Goal: Transaction & Acquisition: Download file/media

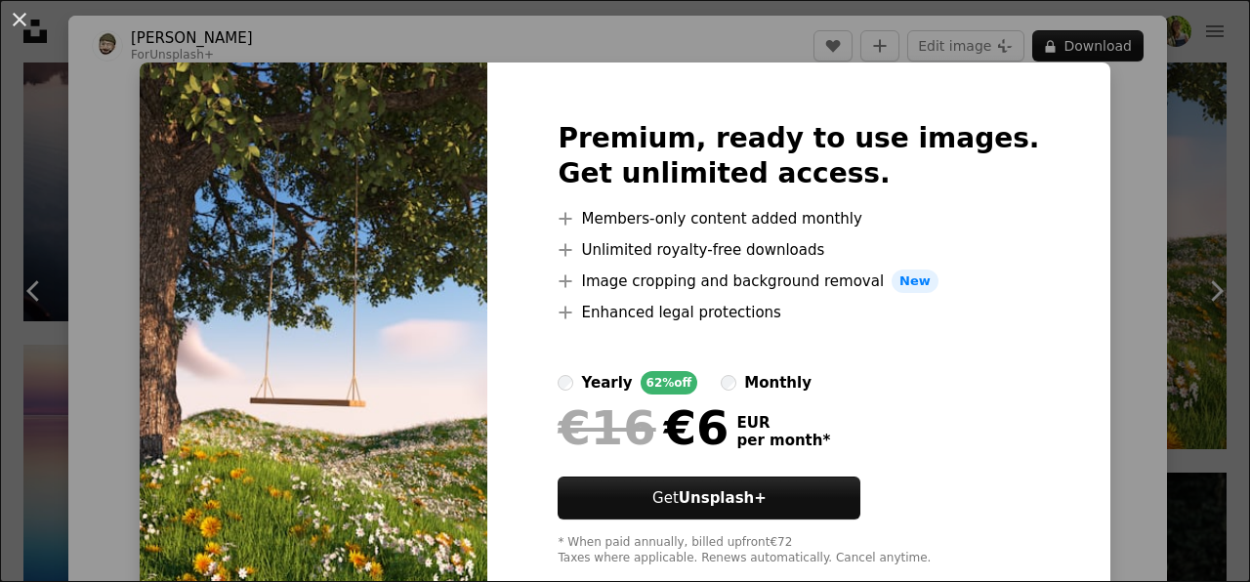
scroll to position [0, 176]
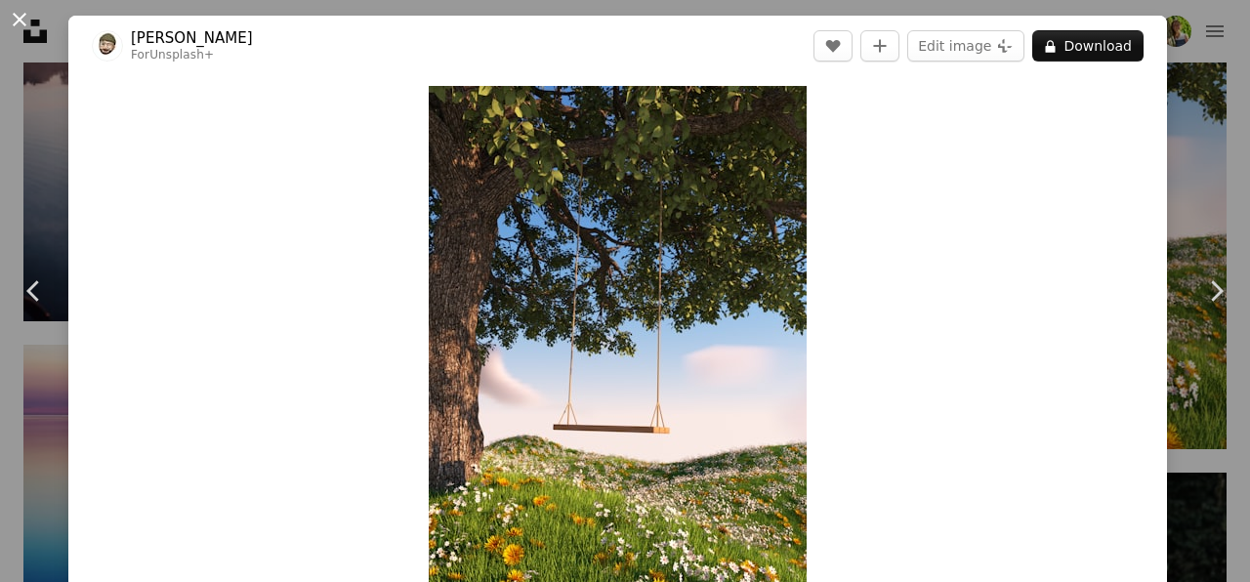
click at [22, 16] on button "An X shape" at bounding box center [19, 19] width 23 height 23
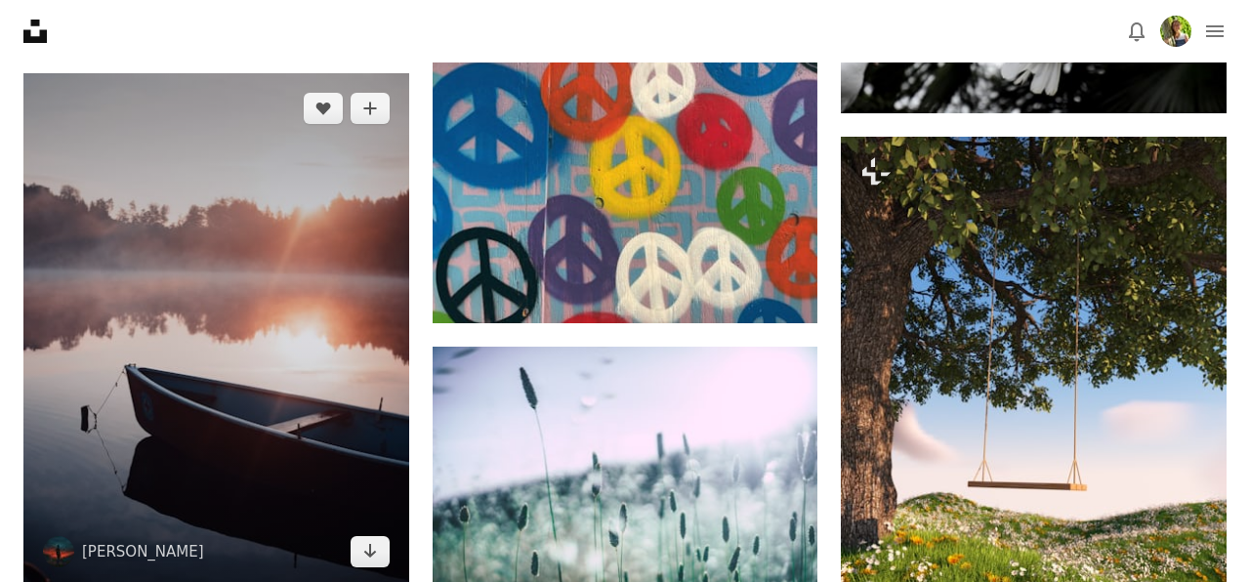
scroll to position [5403, 0]
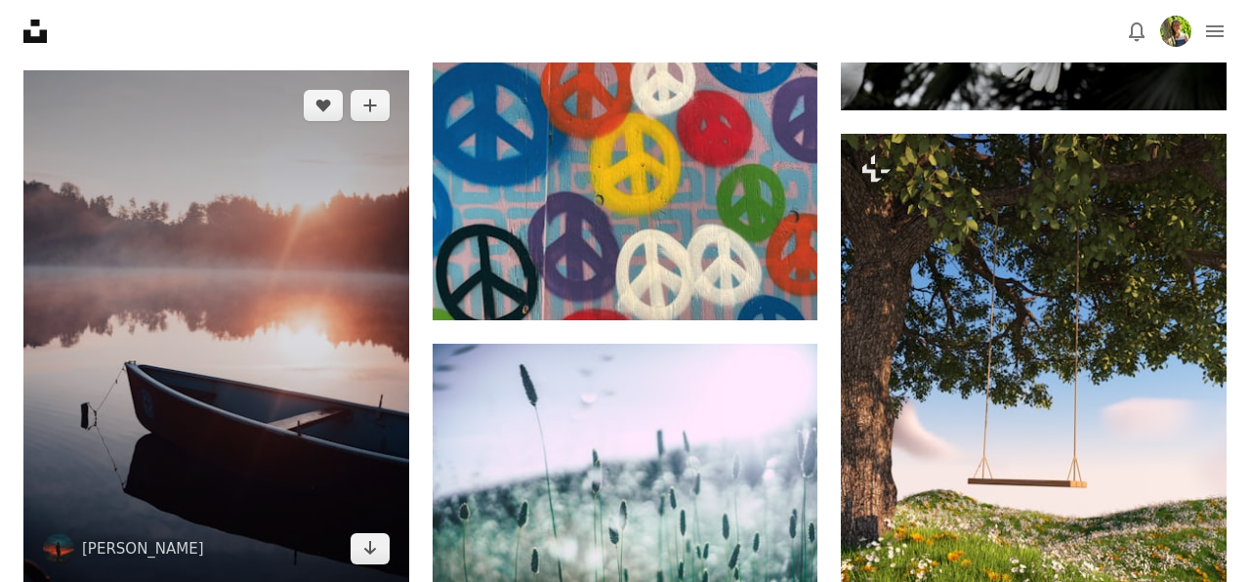
click at [223, 270] on img at bounding box center [216, 327] width 386 height 514
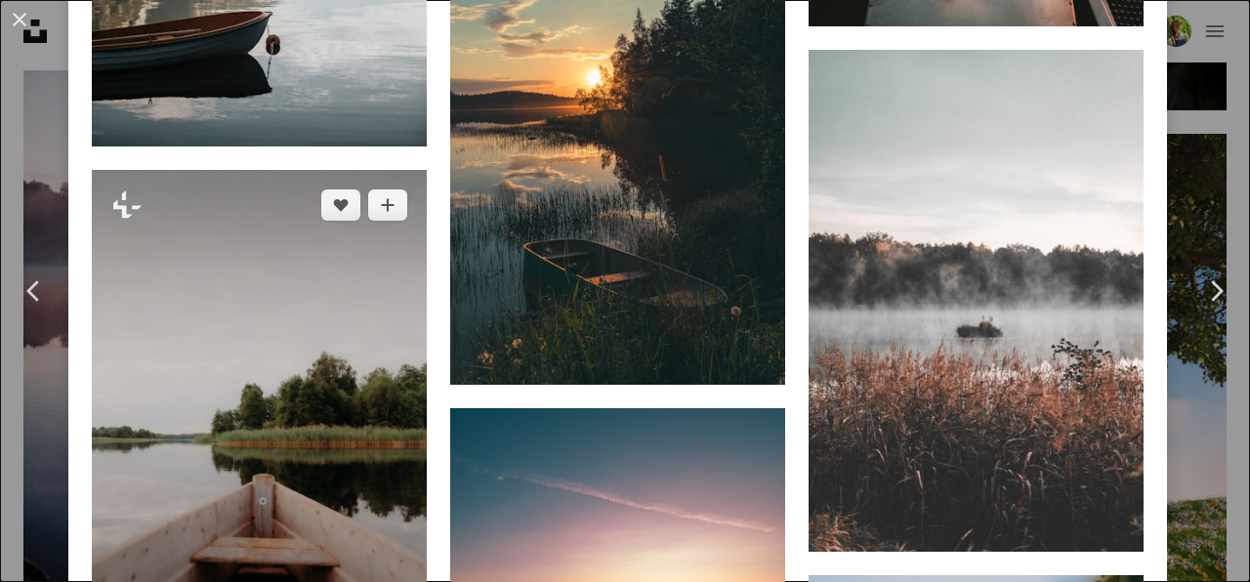
scroll to position [2800, 0]
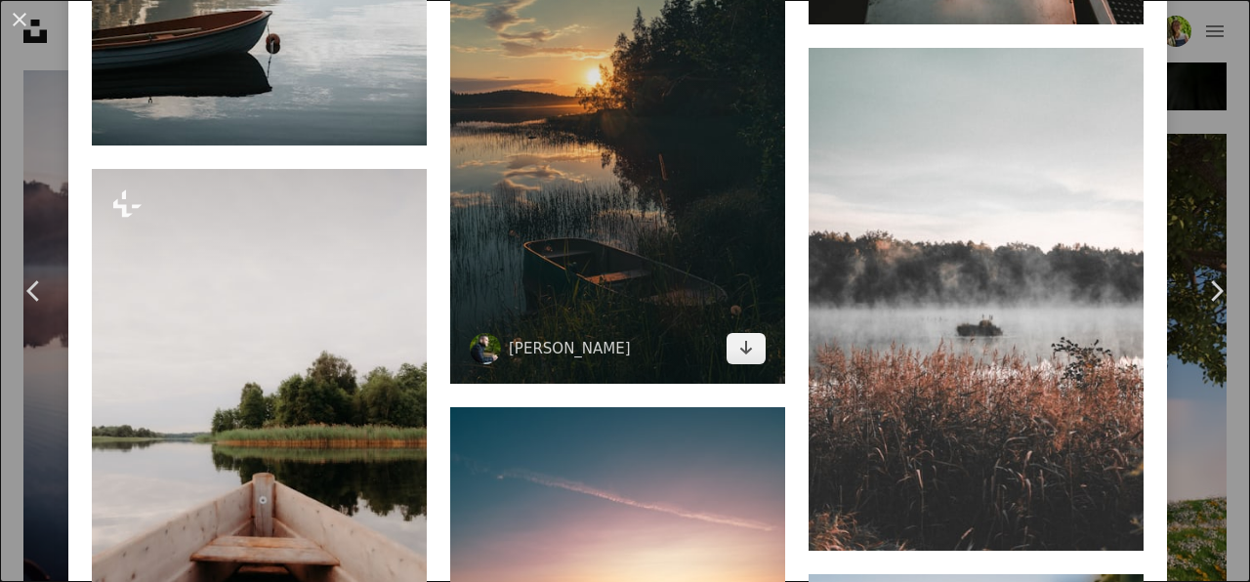
click at [765, 384] on img at bounding box center [617, 133] width 335 height 502
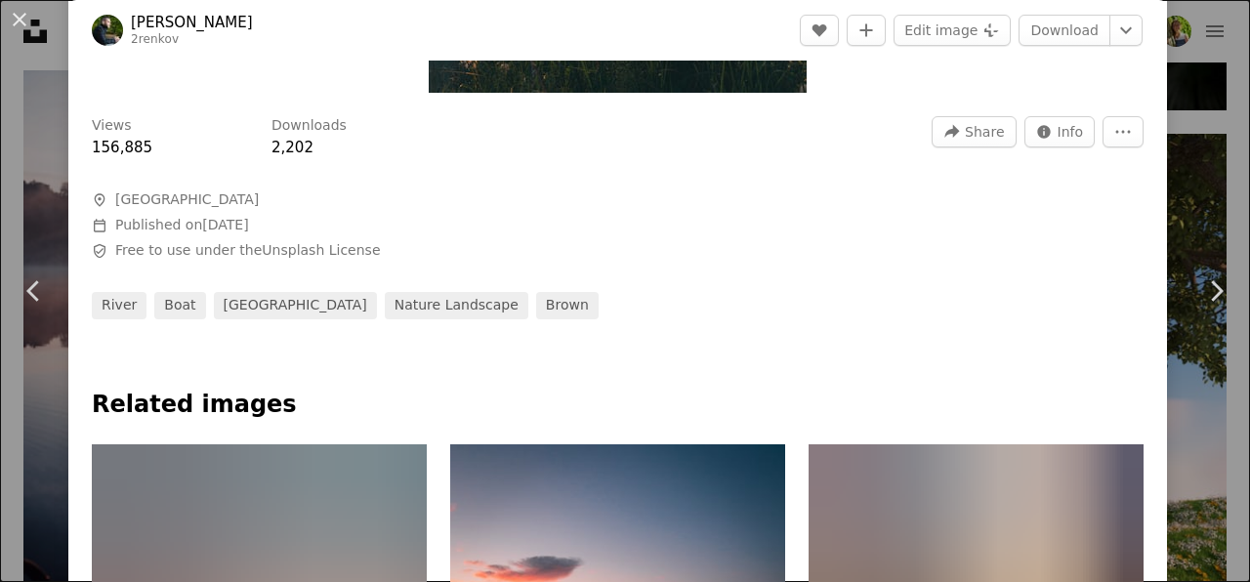
scroll to position [561, 0]
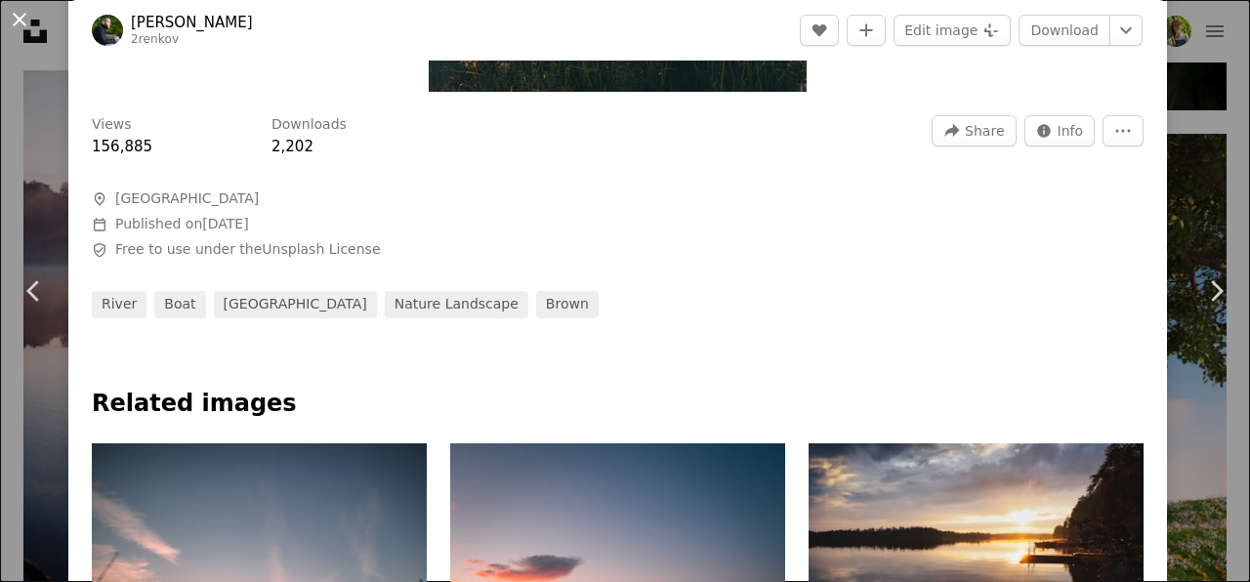
click at [22, 26] on button "An X shape" at bounding box center [19, 19] width 23 height 23
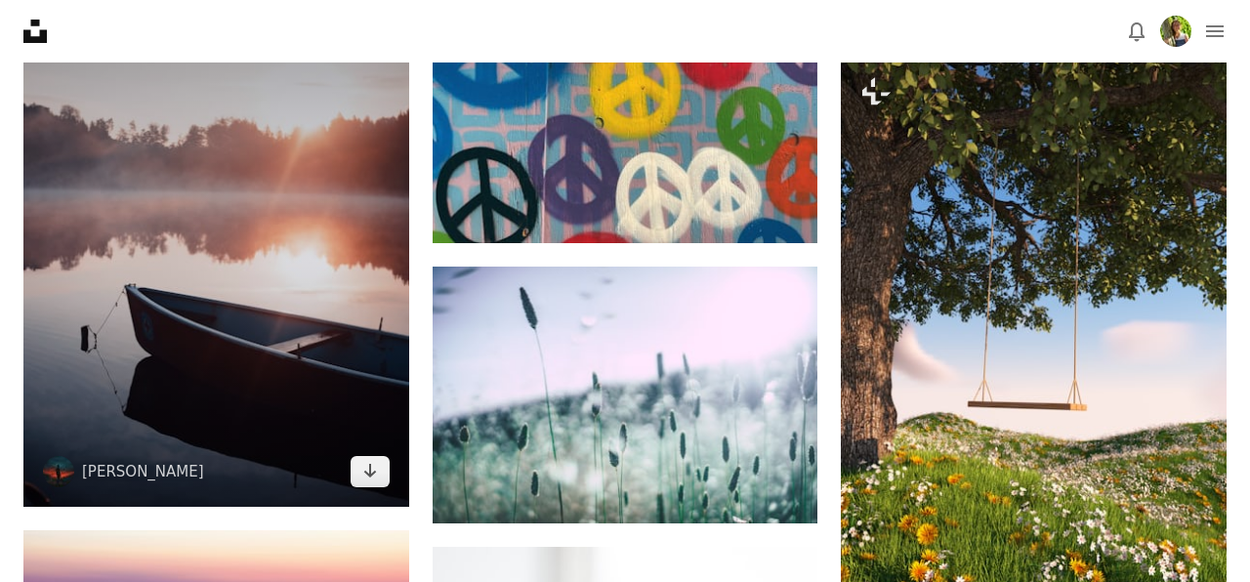
scroll to position [5505, 0]
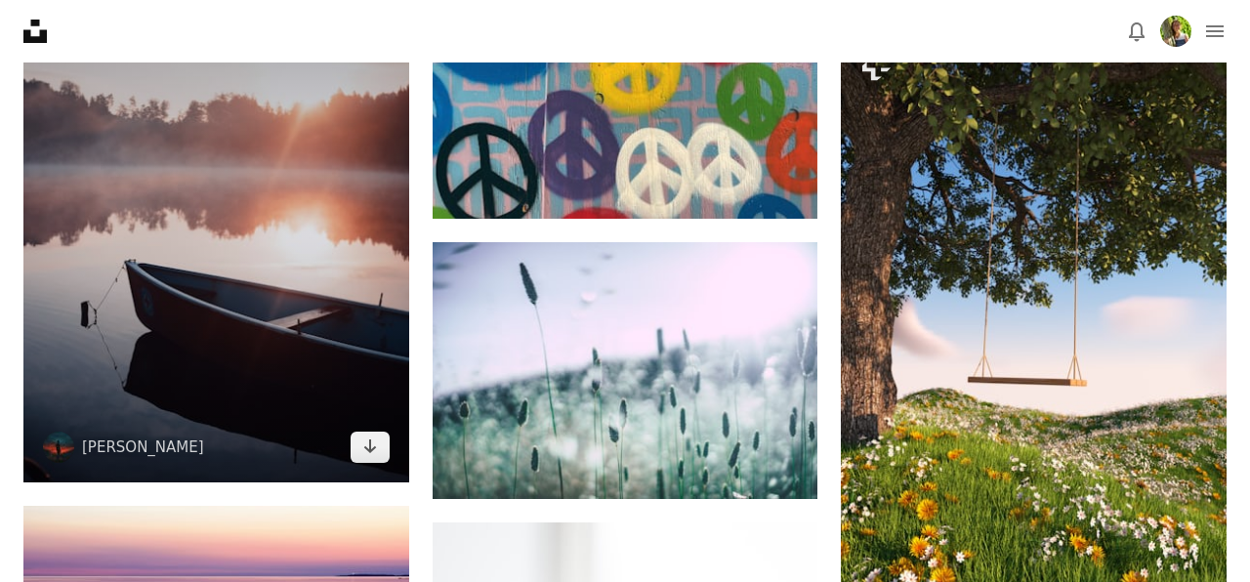
click at [313, 261] on img at bounding box center [216, 226] width 386 height 514
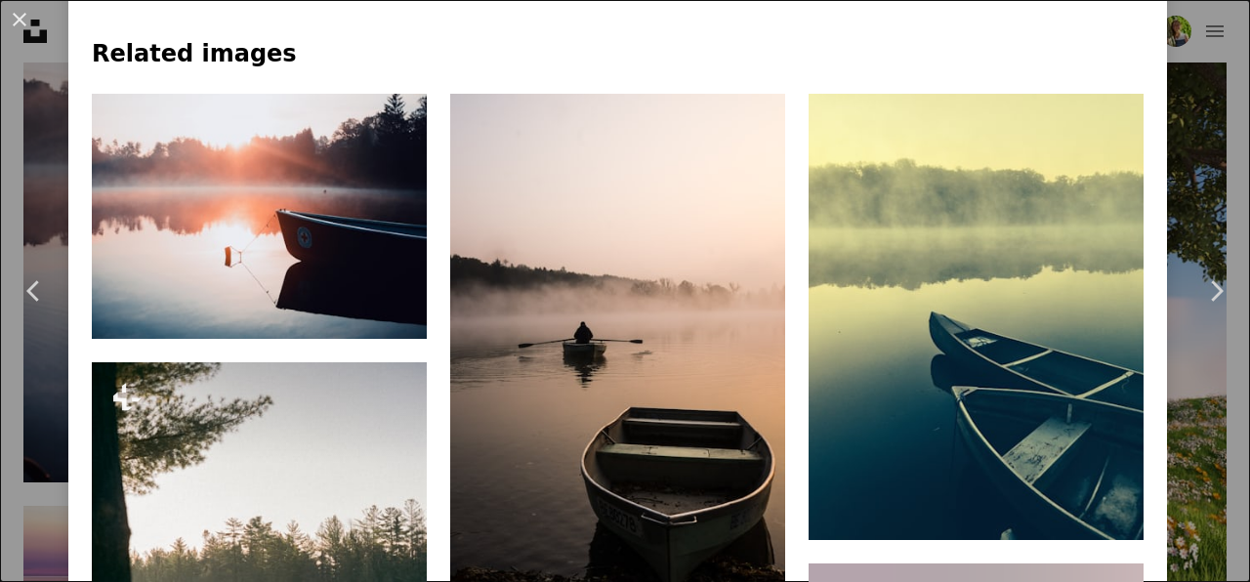
scroll to position [1026, 0]
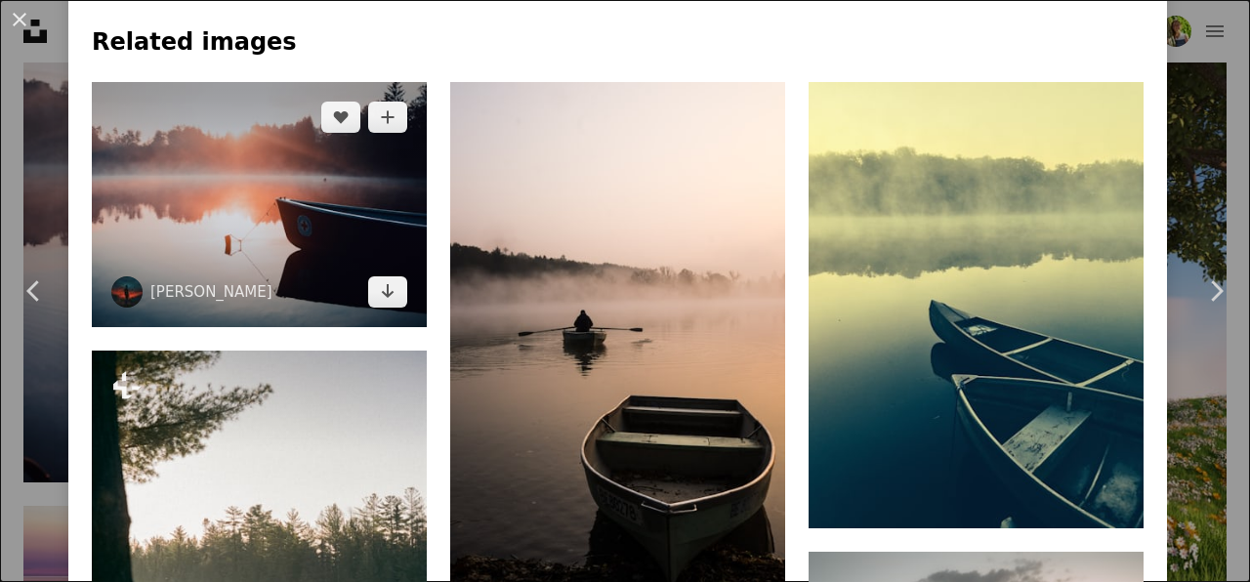
click at [308, 277] on img at bounding box center [259, 204] width 335 height 245
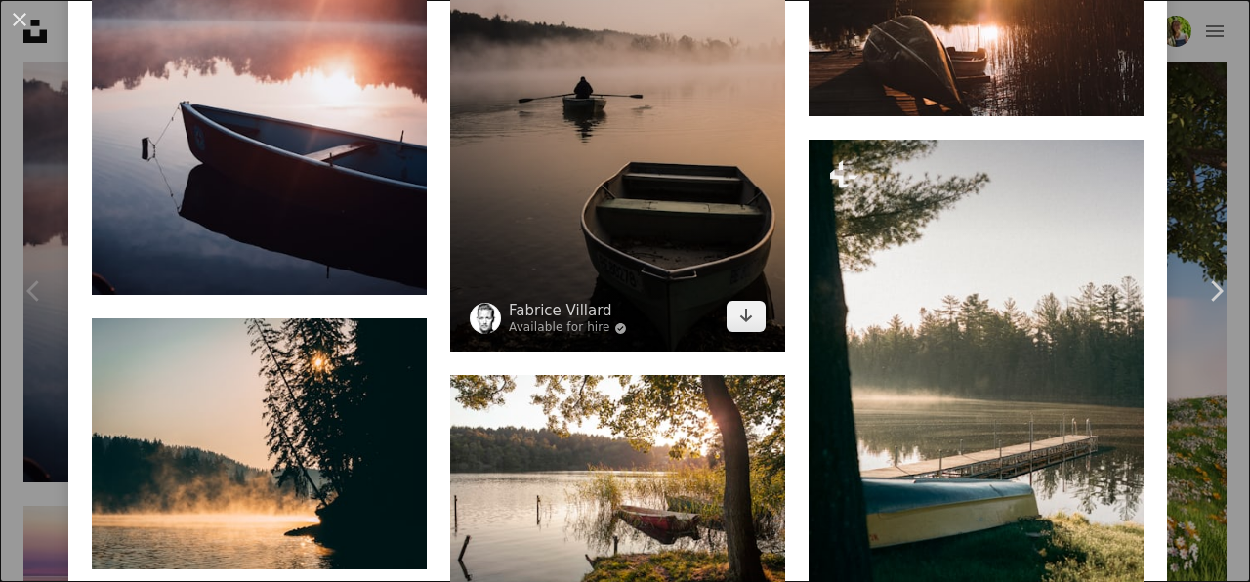
scroll to position [1269, 0]
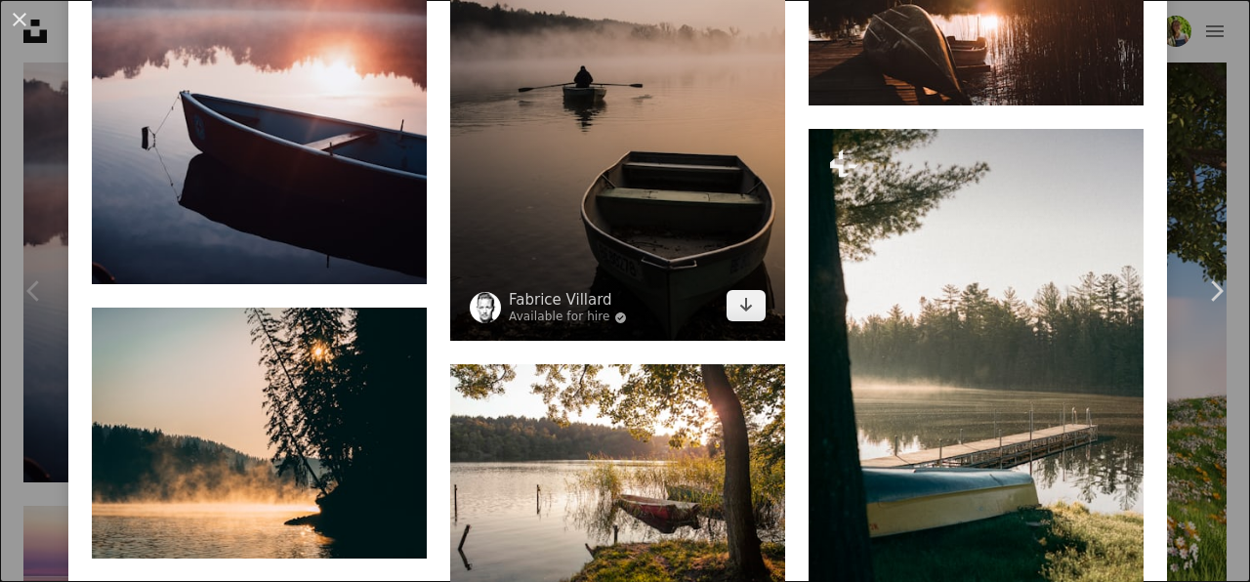
click at [676, 143] on img at bounding box center [617, 89] width 335 height 503
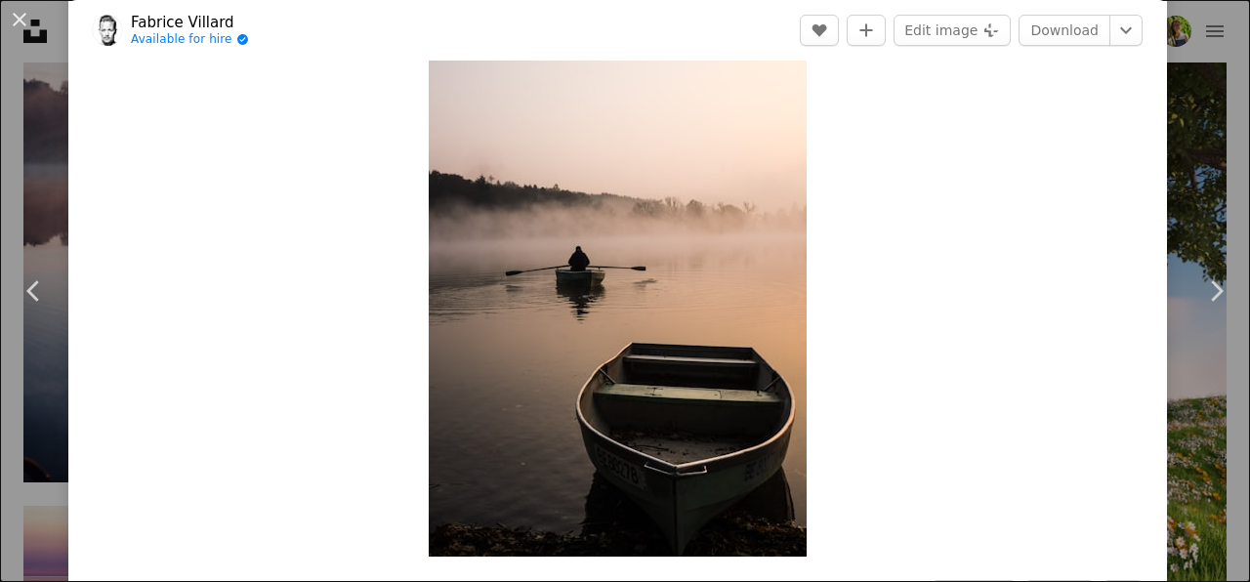
scroll to position [75, 0]
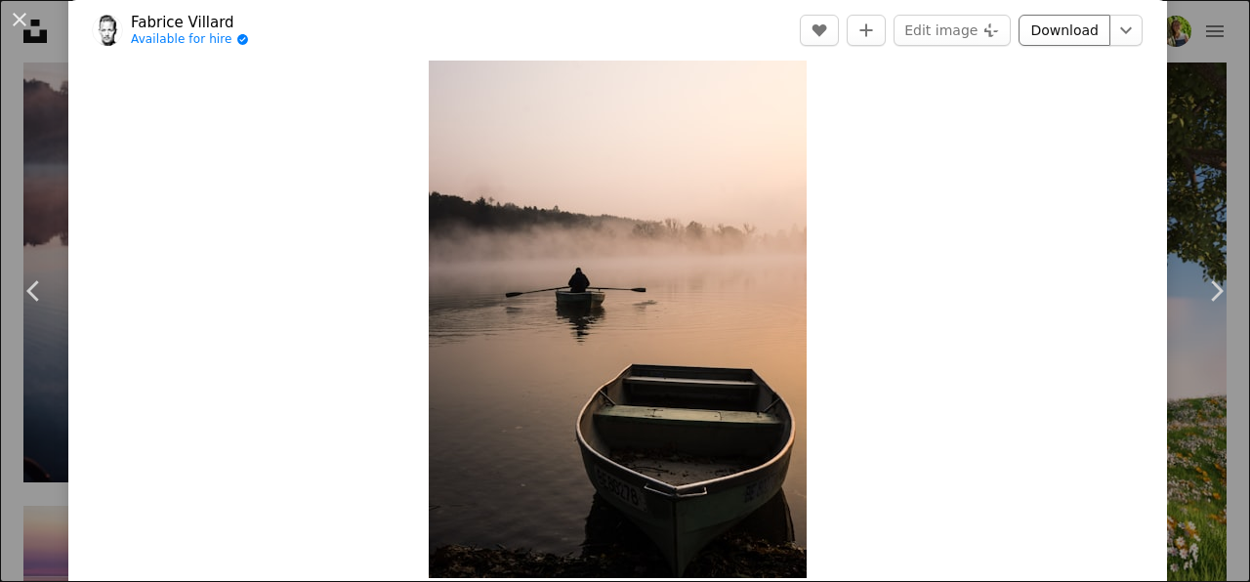
click at [1103, 32] on link "Download" at bounding box center [1064, 30] width 92 height 31
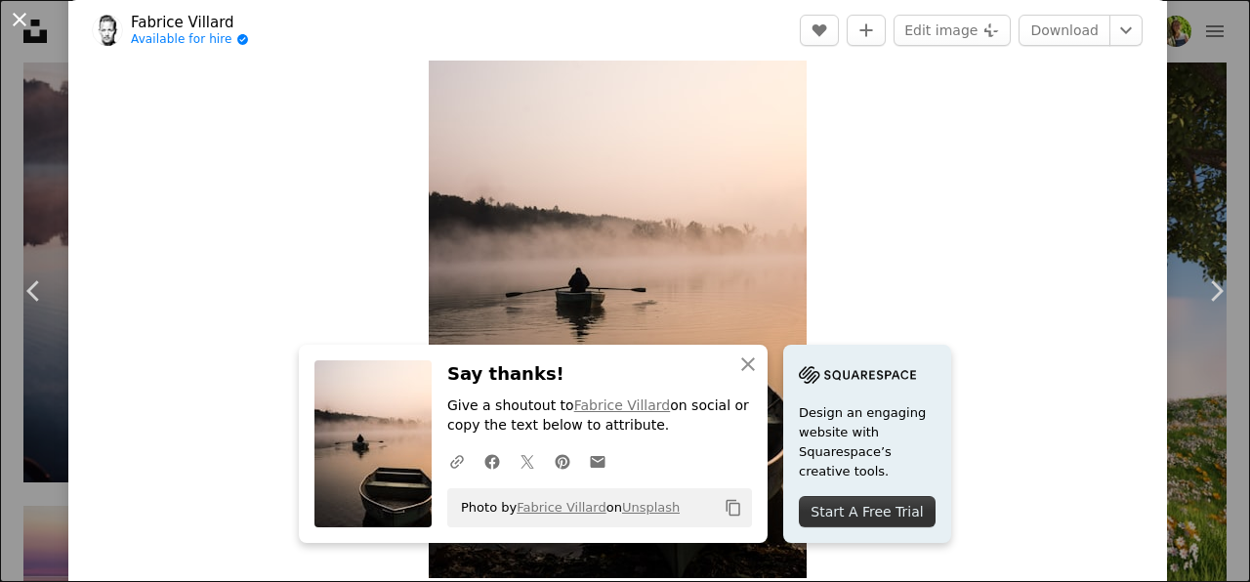
click at [15, 18] on button "An X shape" at bounding box center [19, 19] width 23 height 23
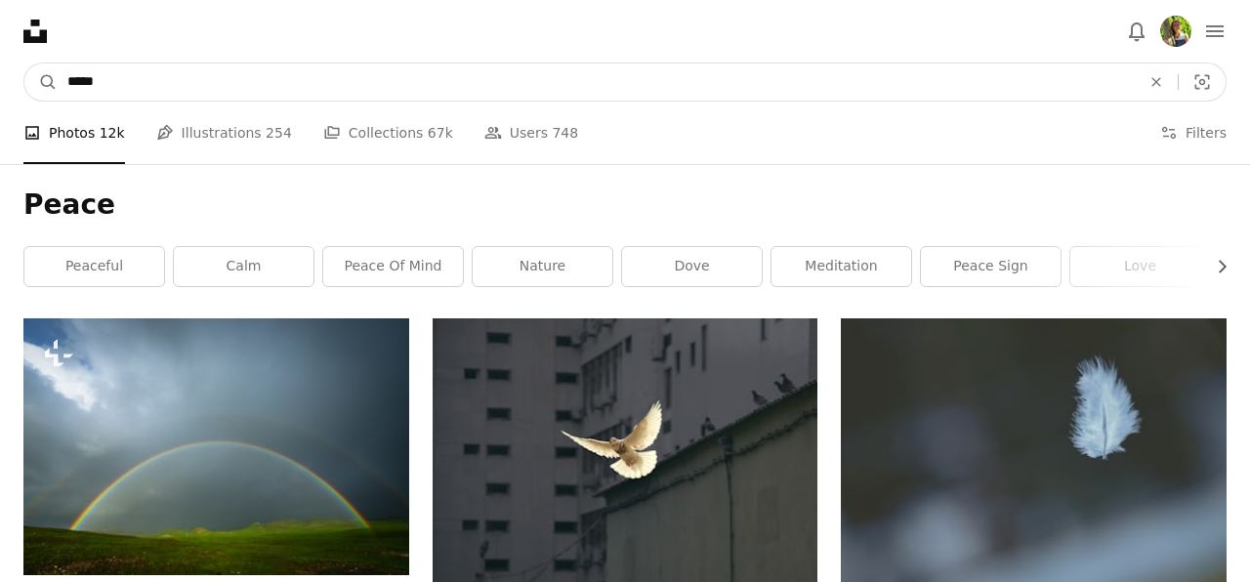
click at [589, 86] on input "*****" at bounding box center [596, 81] width 1077 height 37
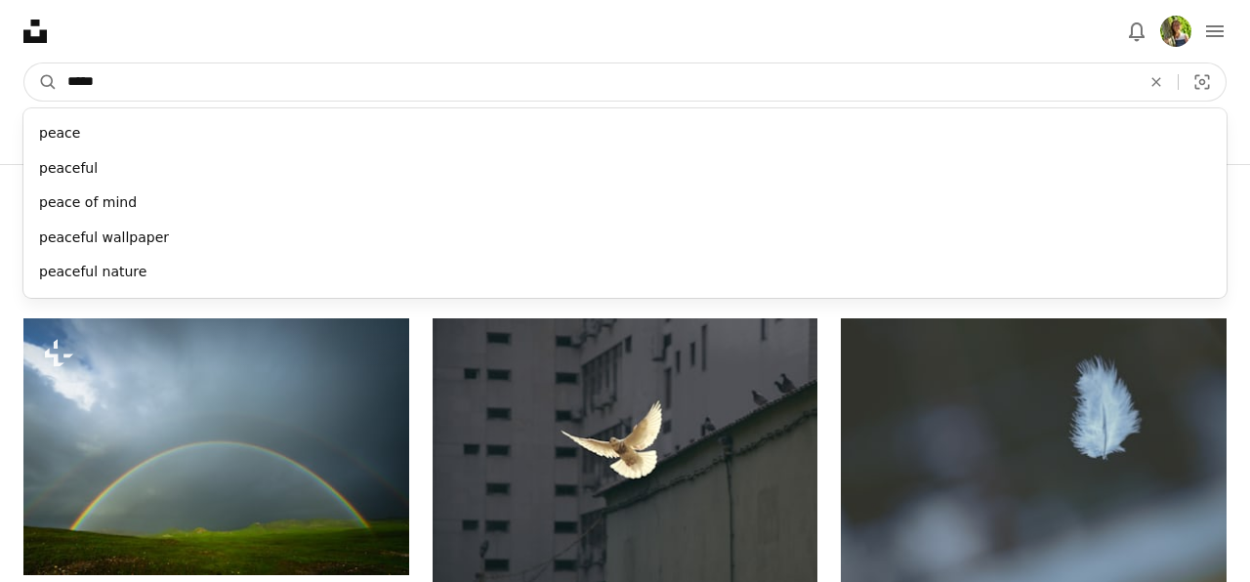
click at [589, 86] on input "*****" at bounding box center [596, 81] width 1077 height 37
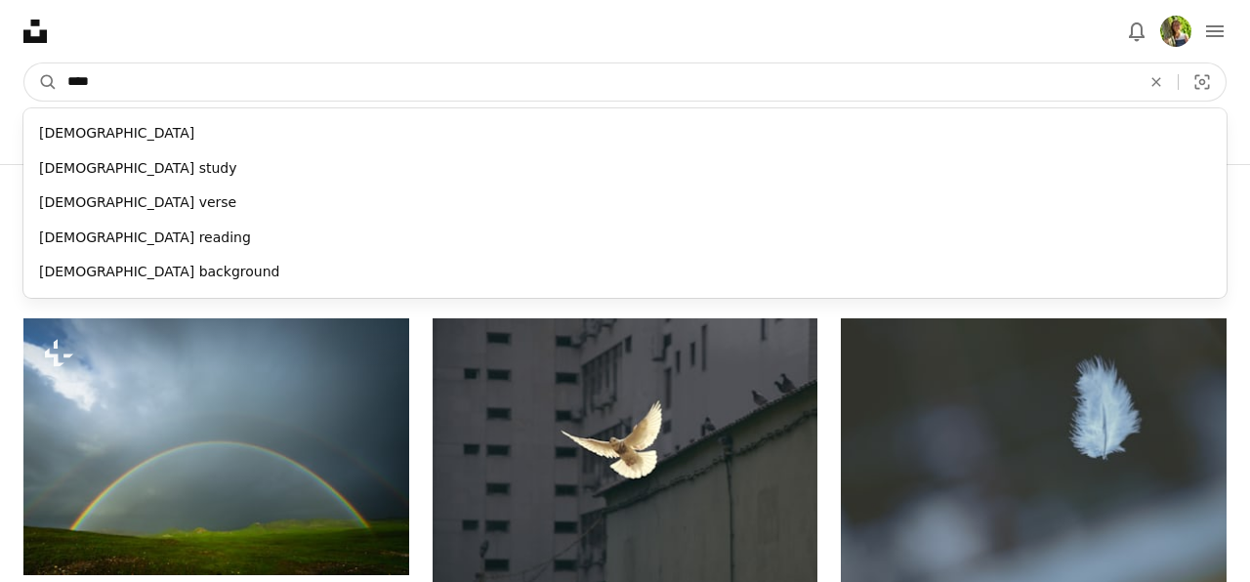
type input "*****"
click at [41, 82] on button "A magnifying glass" at bounding box center [40, 81] width 33 height 37
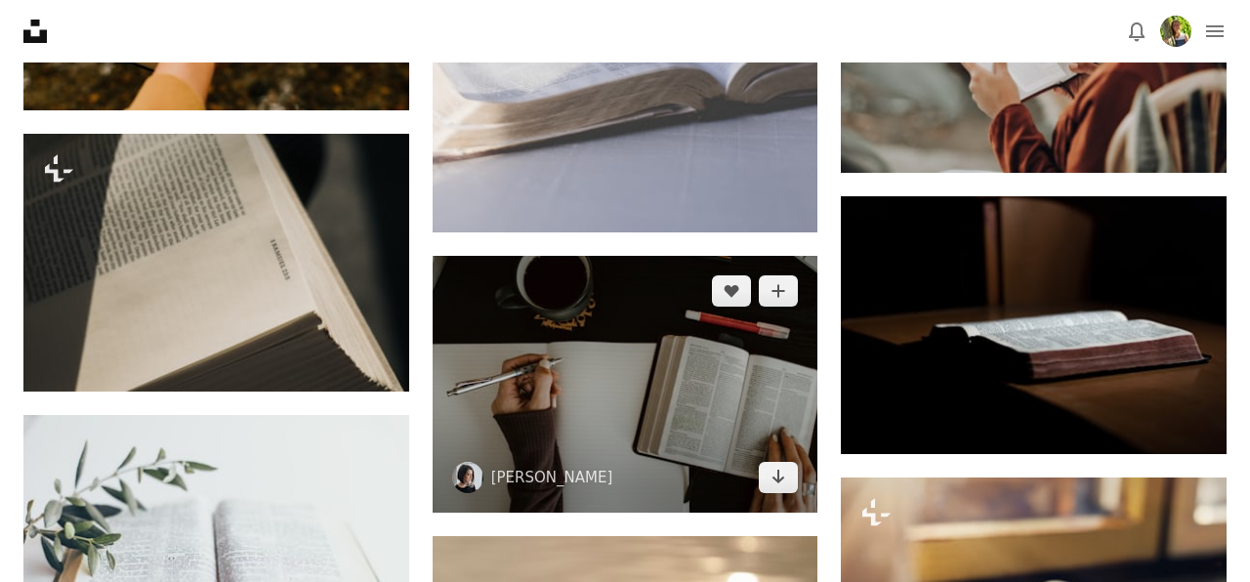
scroll to position [2805, 0]
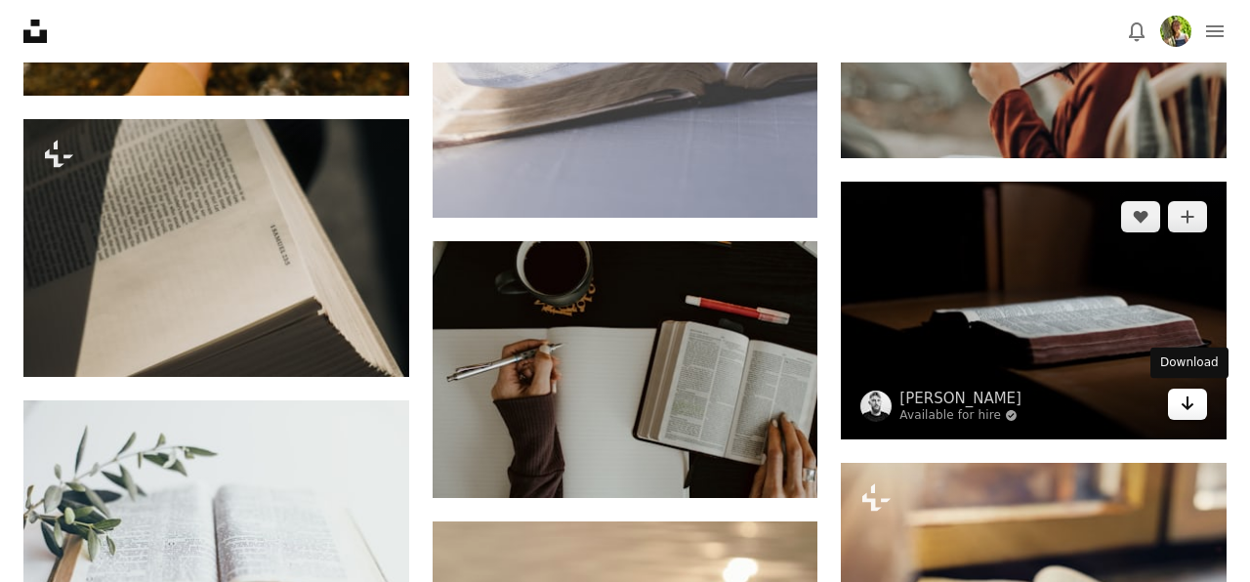
click at [1200, 402] on link "Arrow pointing down" at bounding box center [1187, 404] width 39 height 31
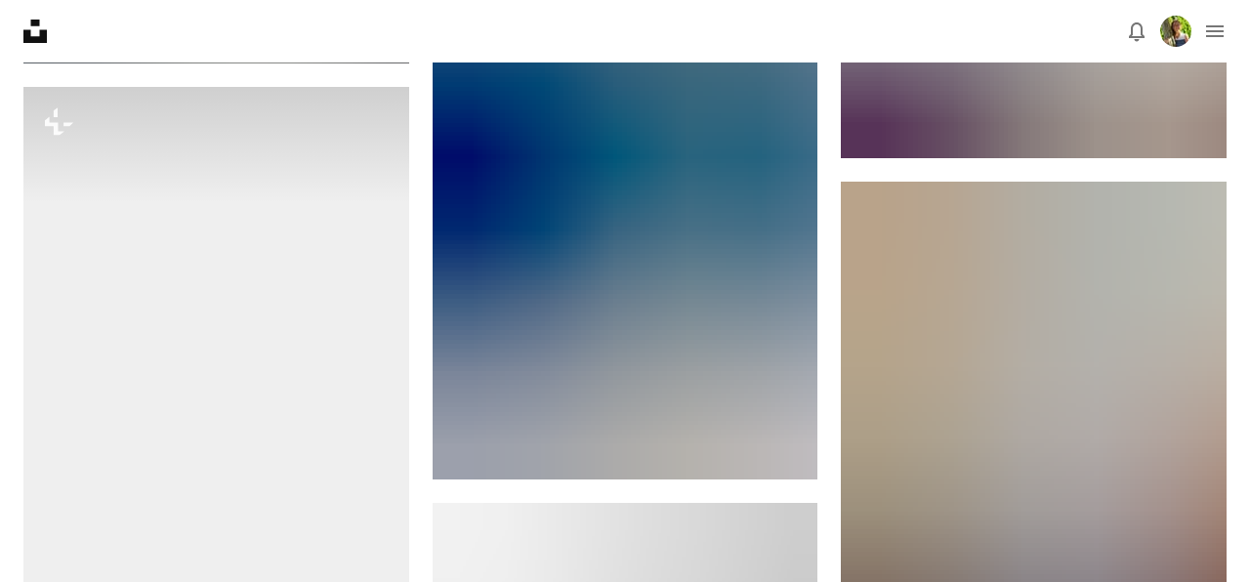
scroll to position [1666, 0]
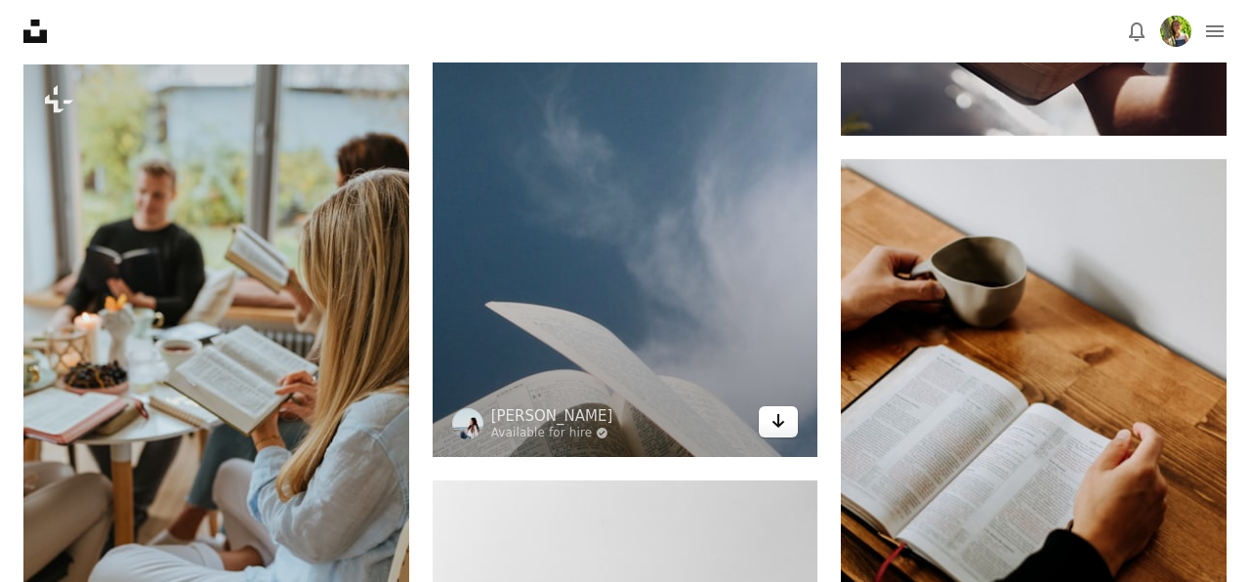
click at [786, 412] on icon "Arrow pointing down" at bounding box center [778, 420] width 16 height 23
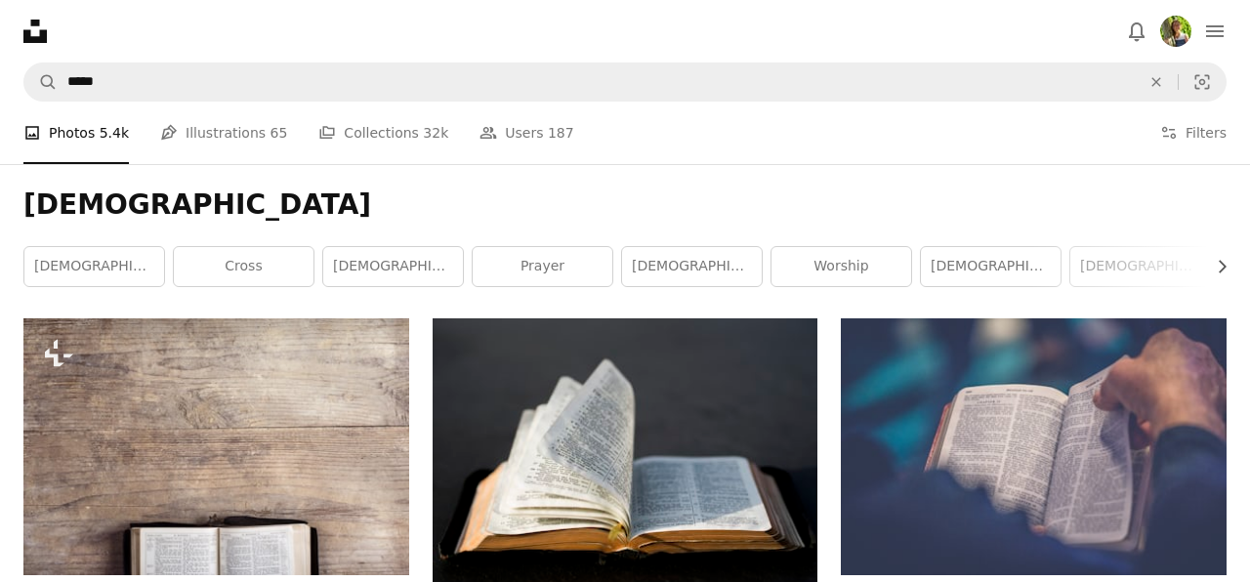
scroll to position [0, 0]
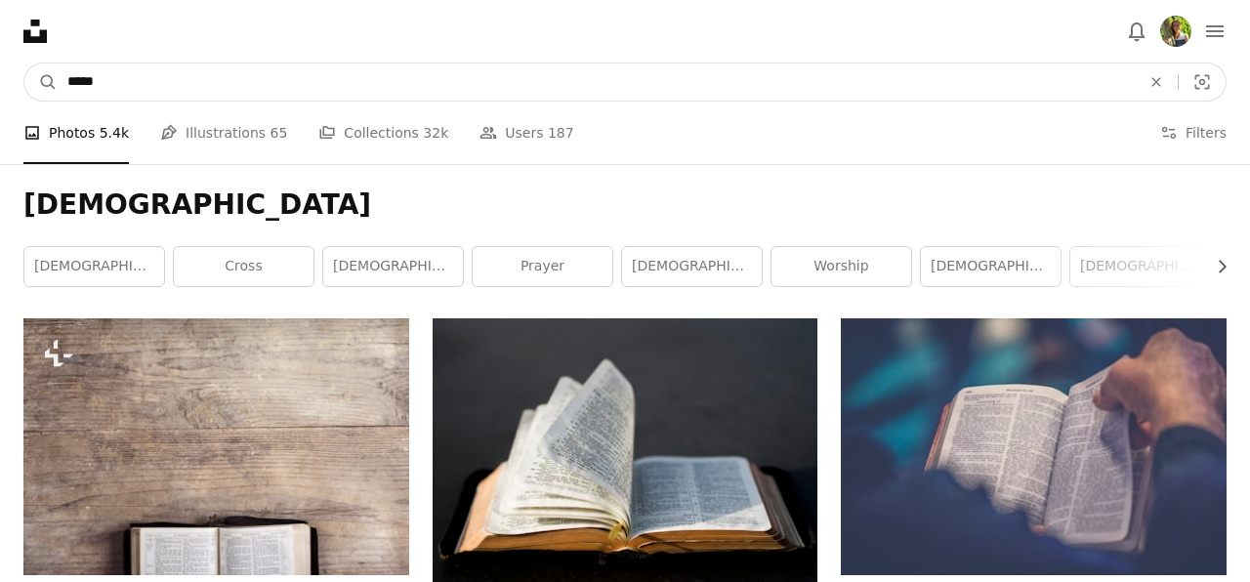
click at [239, 89] on input "*****" at bounding box center [596, 81] width 1077 height 37
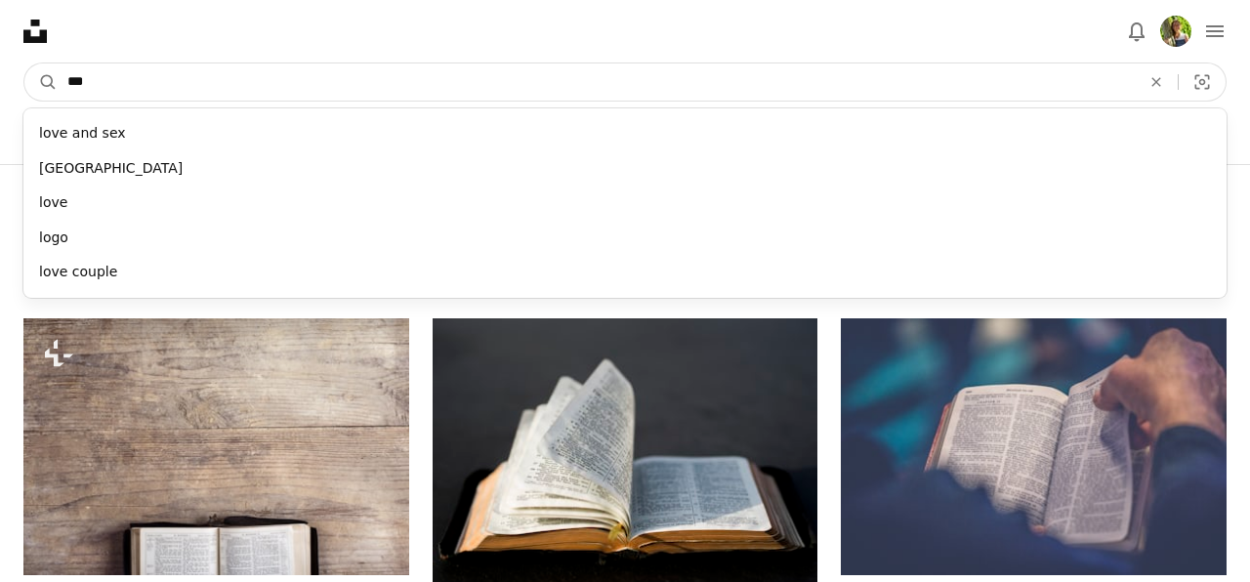
type input "****"
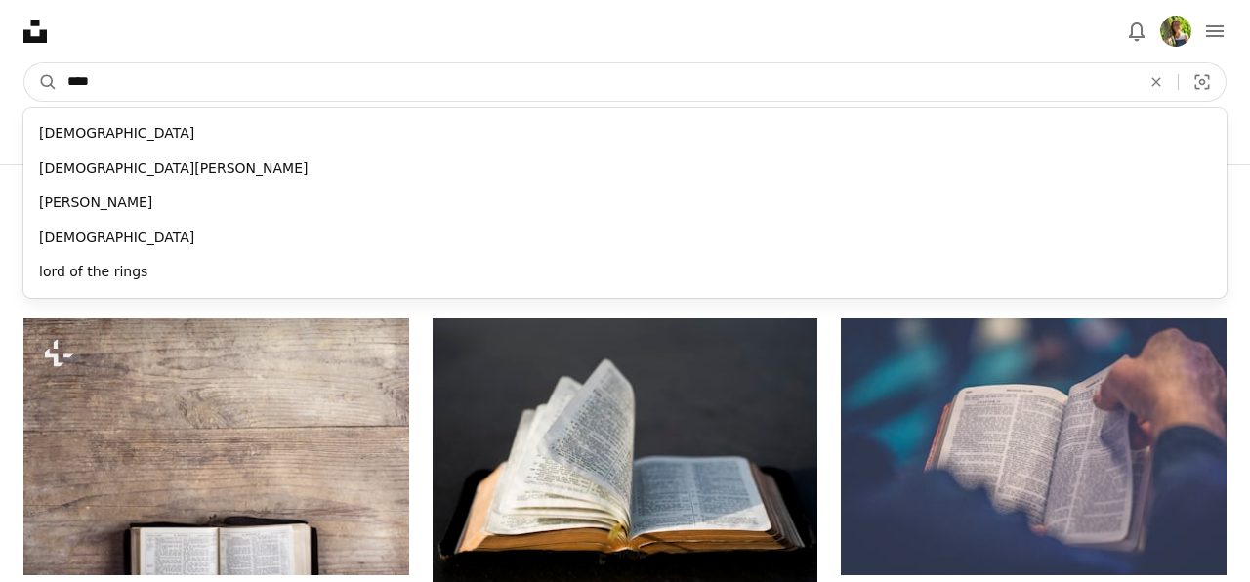
click at [41, 82] on button "A magnifying glass" at bounding box center [40, 81] width 33 height 37
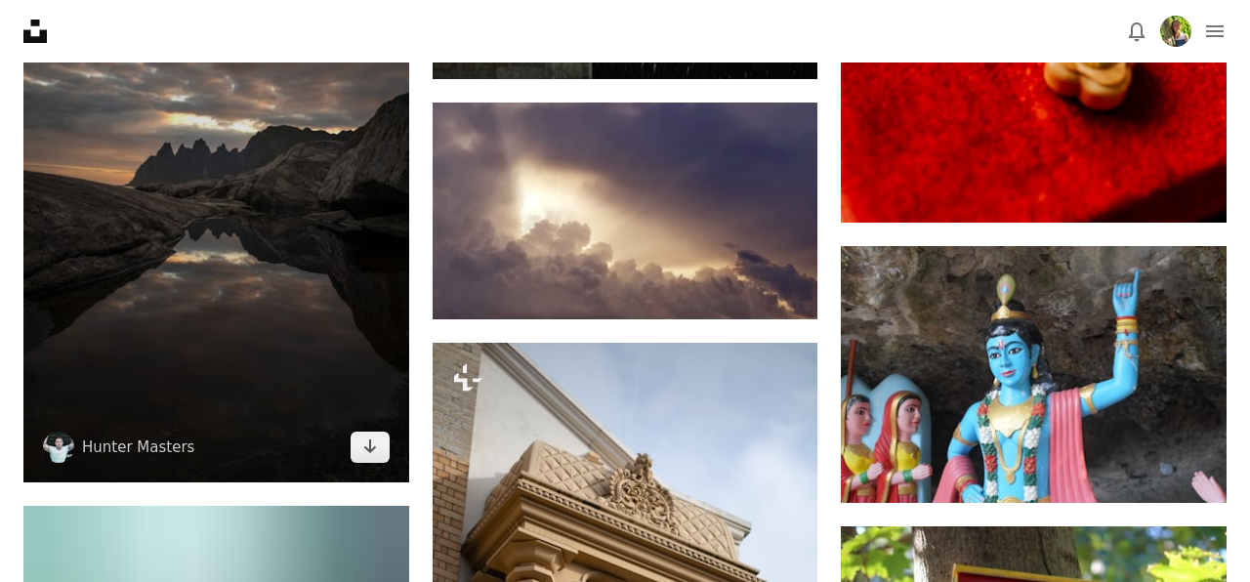
scroll to position [999, 0]
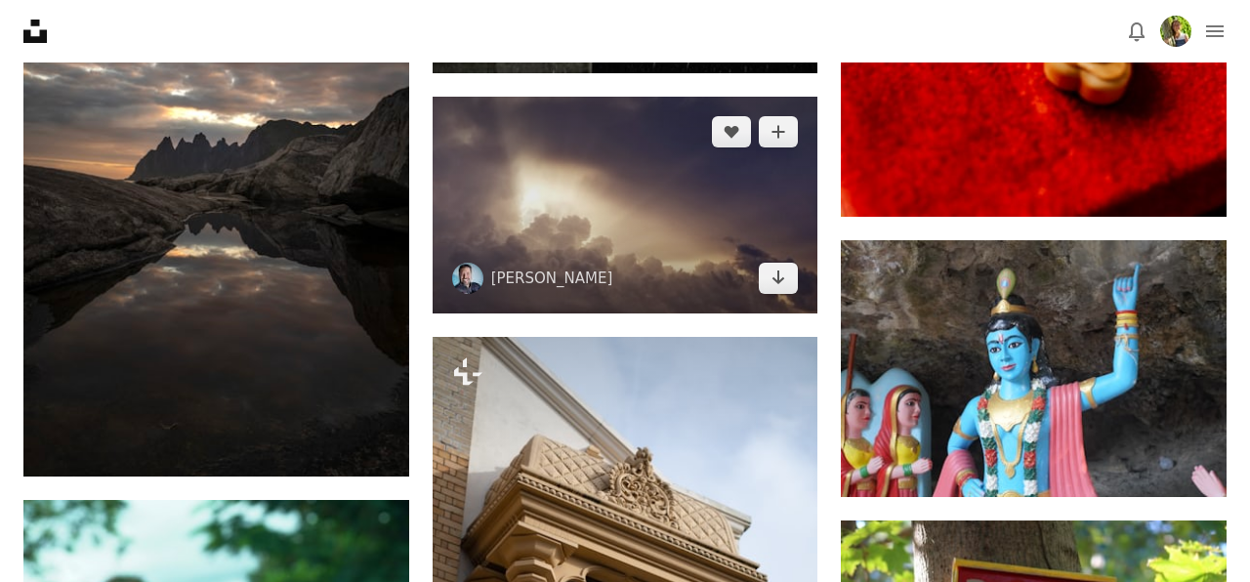
click at [555, 176] on img at bounding box center [626, 205] width 386 height 217
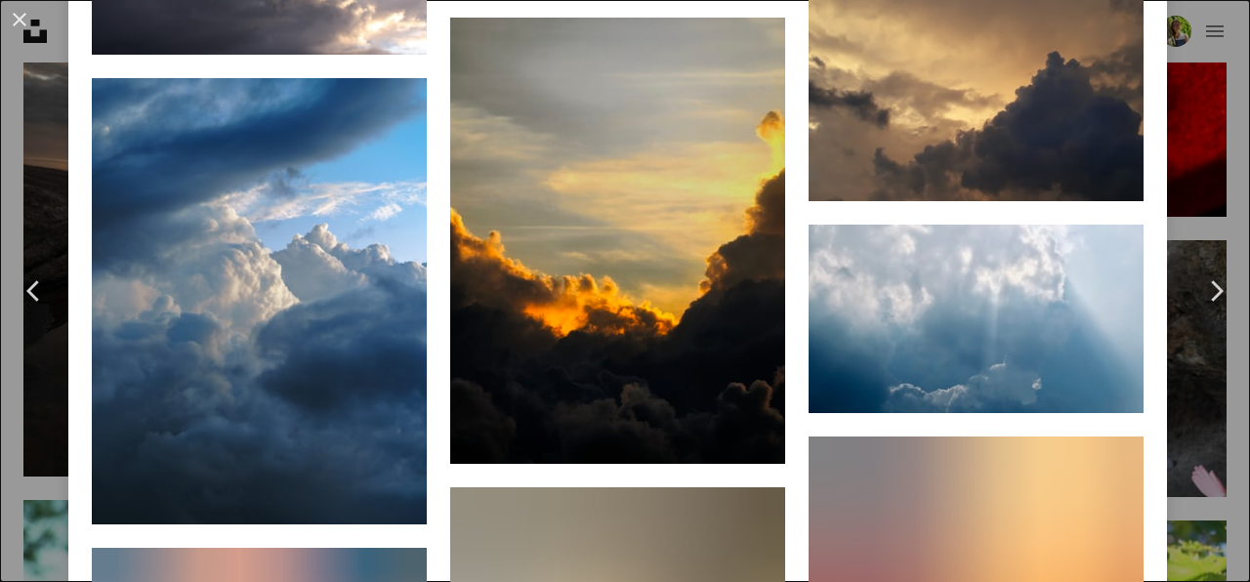
scroll to position [3500, 0]
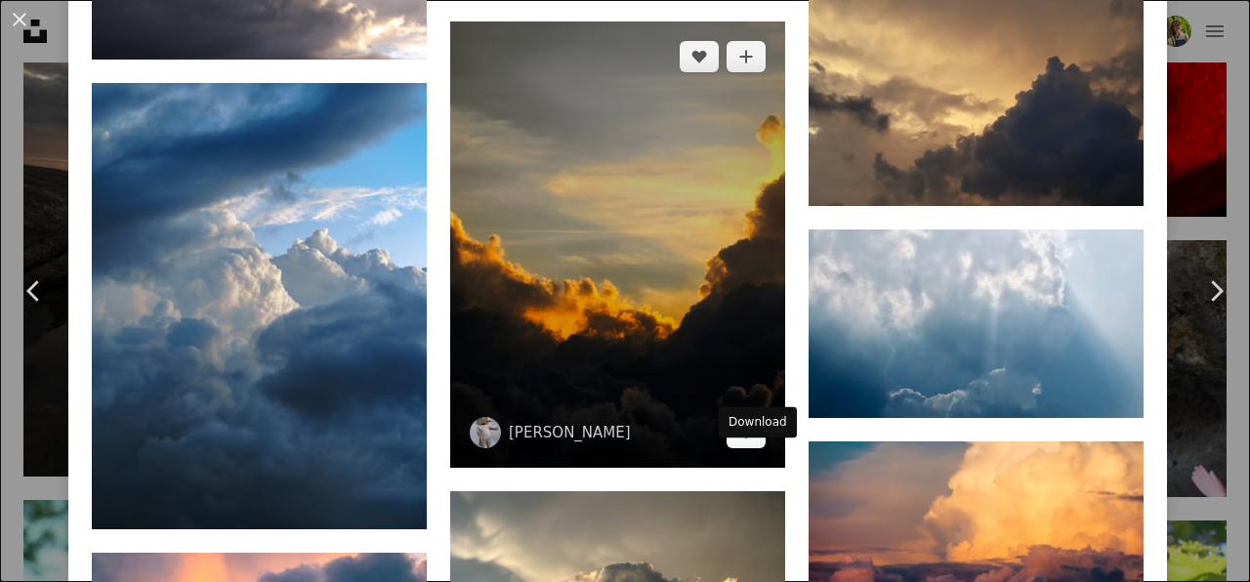
click at [753, 438] on icon "Download" at bounding box center [746, 432] width 13 height 14
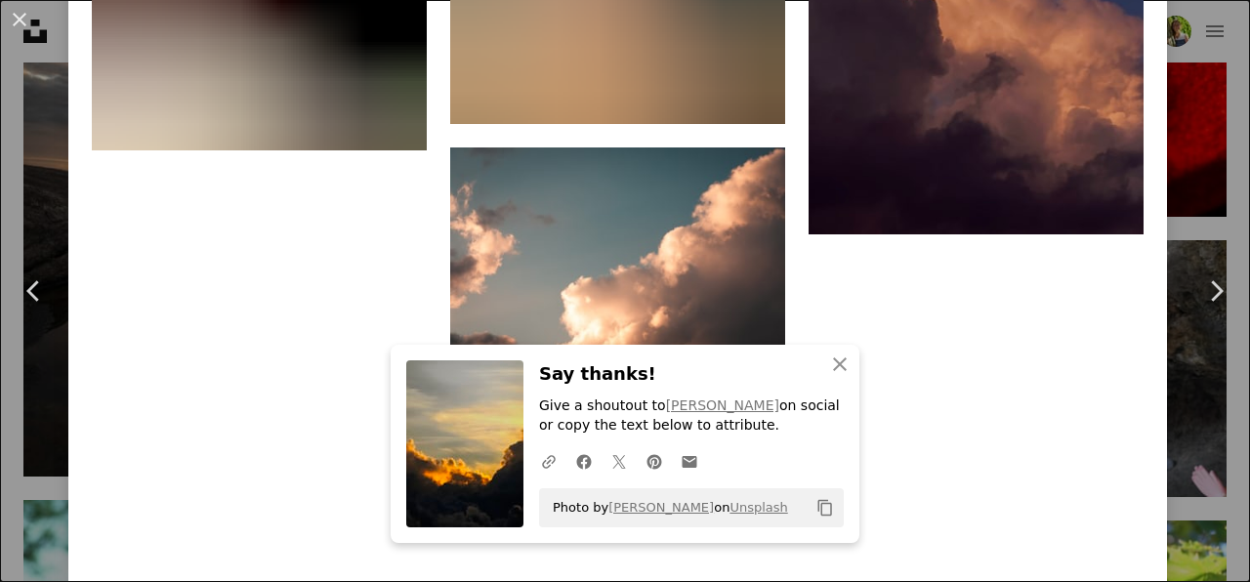
scroll to position [4335, 0]
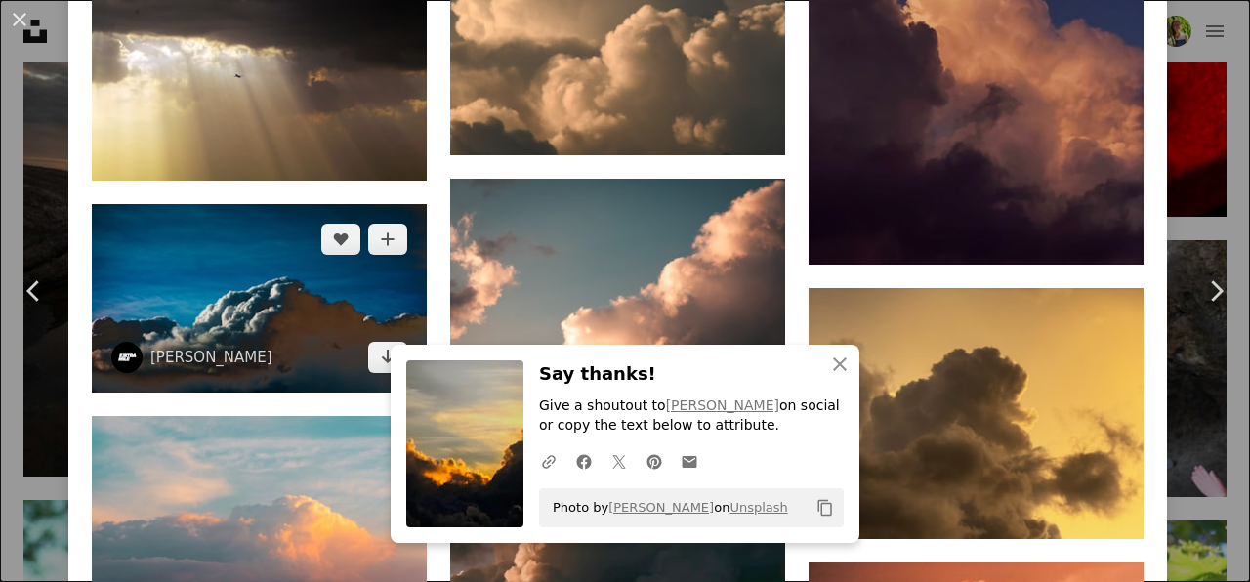
click at [309, 332] on img at bounding box center [259, 298] width 335 height 188
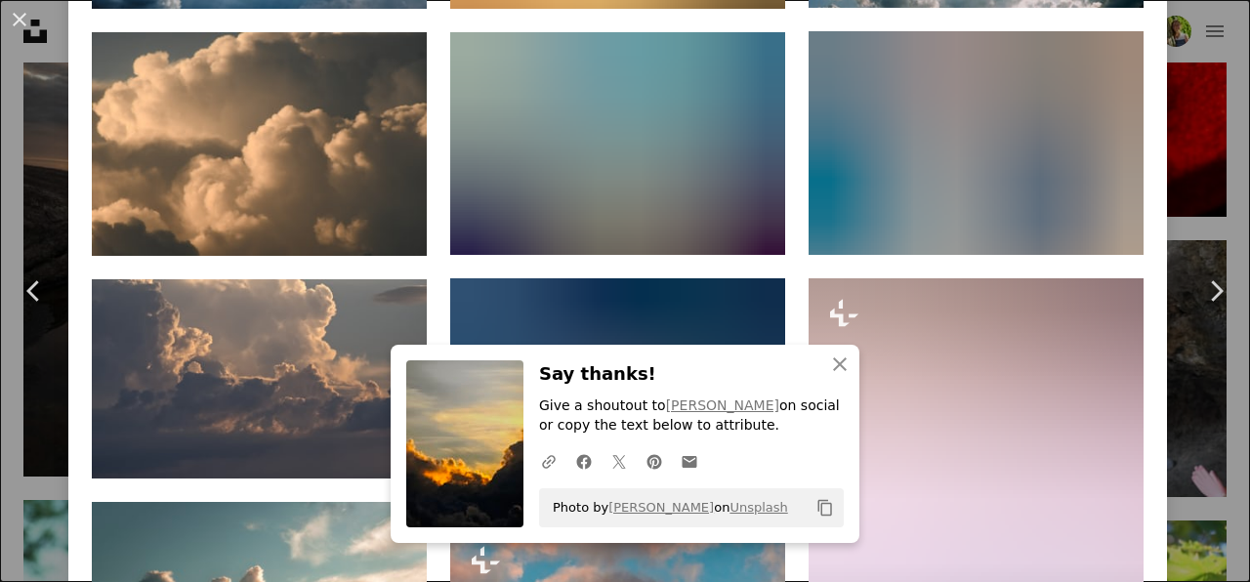
scroll to position [1998, 0]
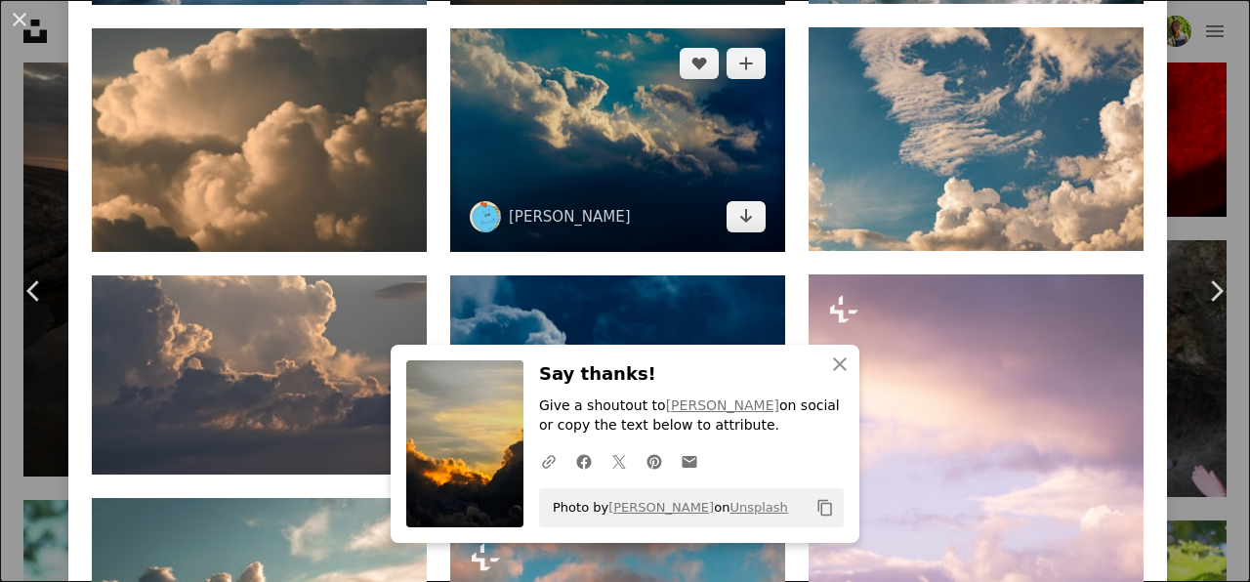
click at [658, 144] on img at bounding box center [617, 140] width 335 height 224
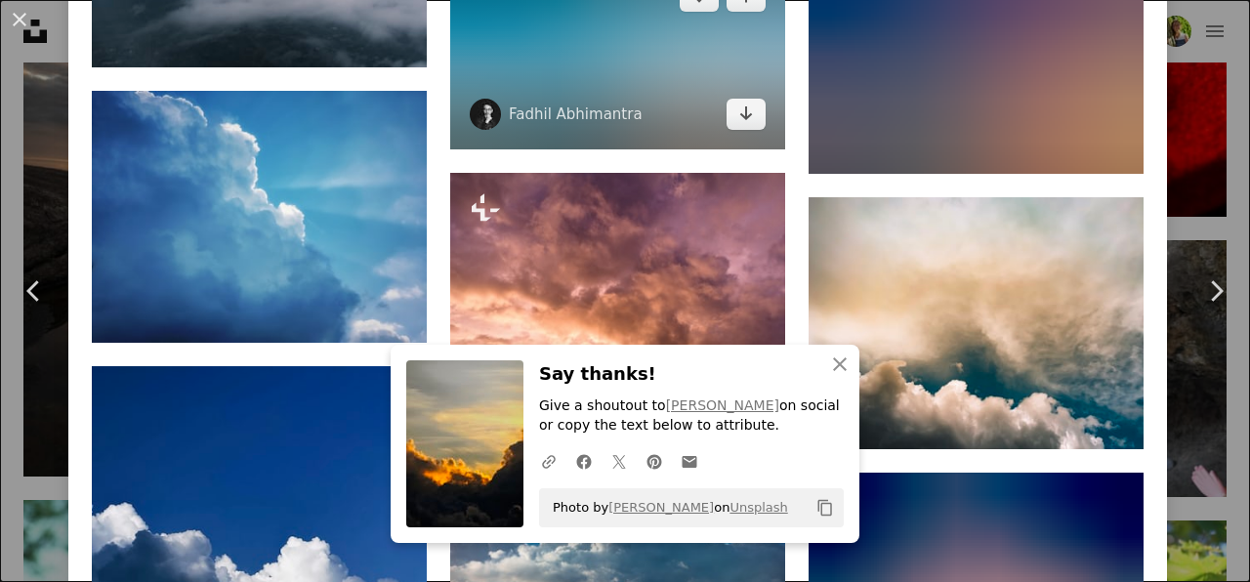
scroll to position [3746, 0]
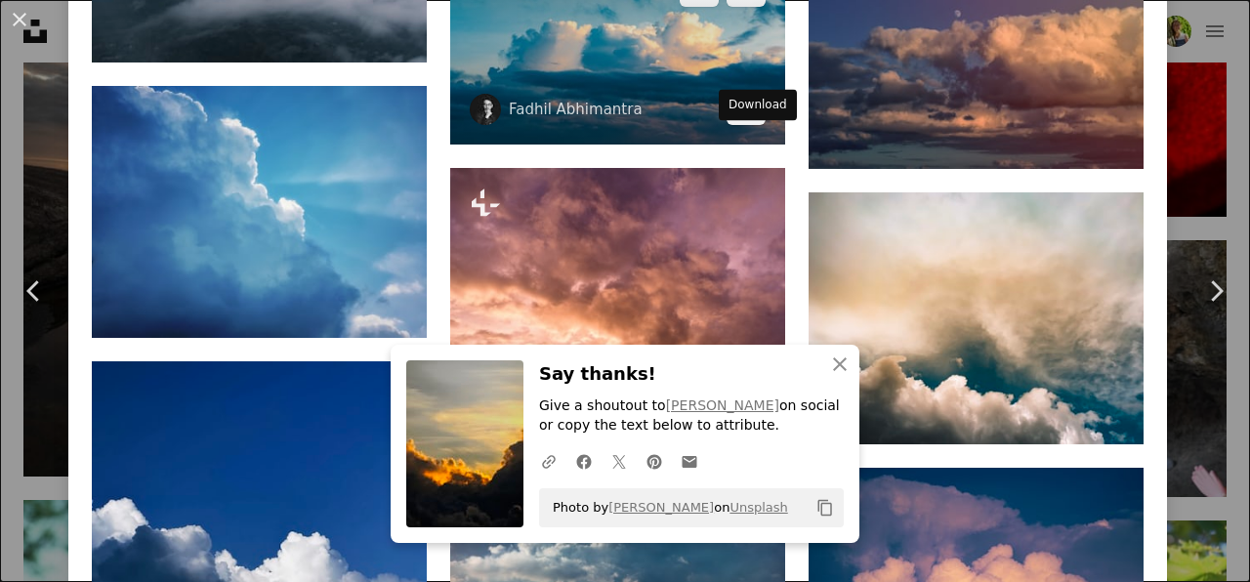
click at [764, 125] on link "Arrow pointing down" at bounding box center [745, 109] width 39 height 31
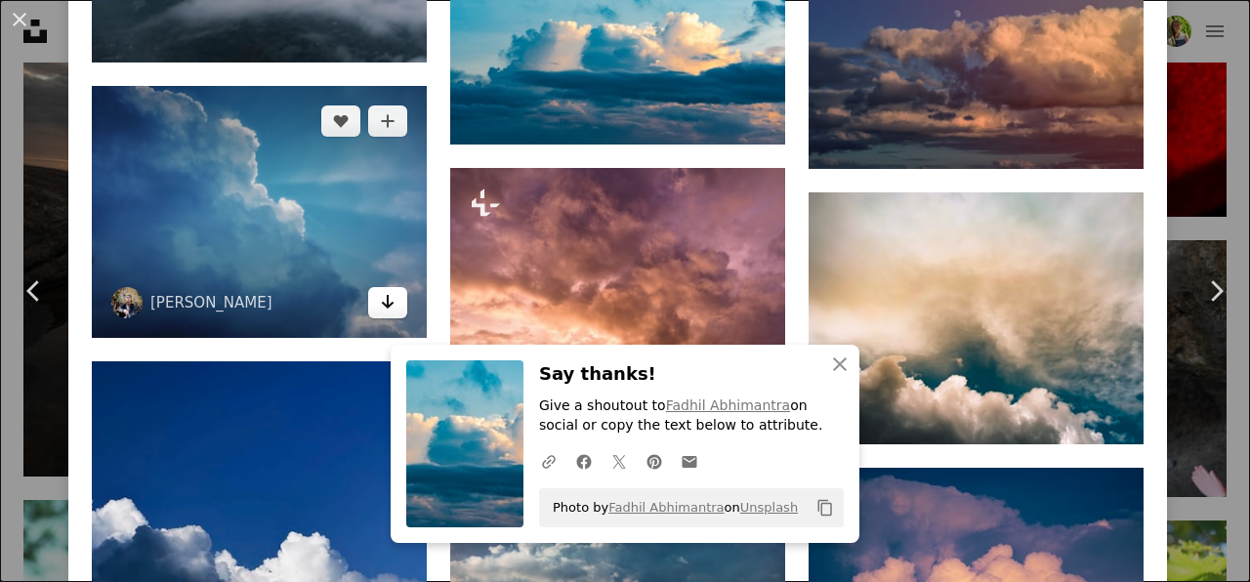
click at [395, 313] on icon "Arrow pointing down" at bounding box center [388, 301] width 16 height 23
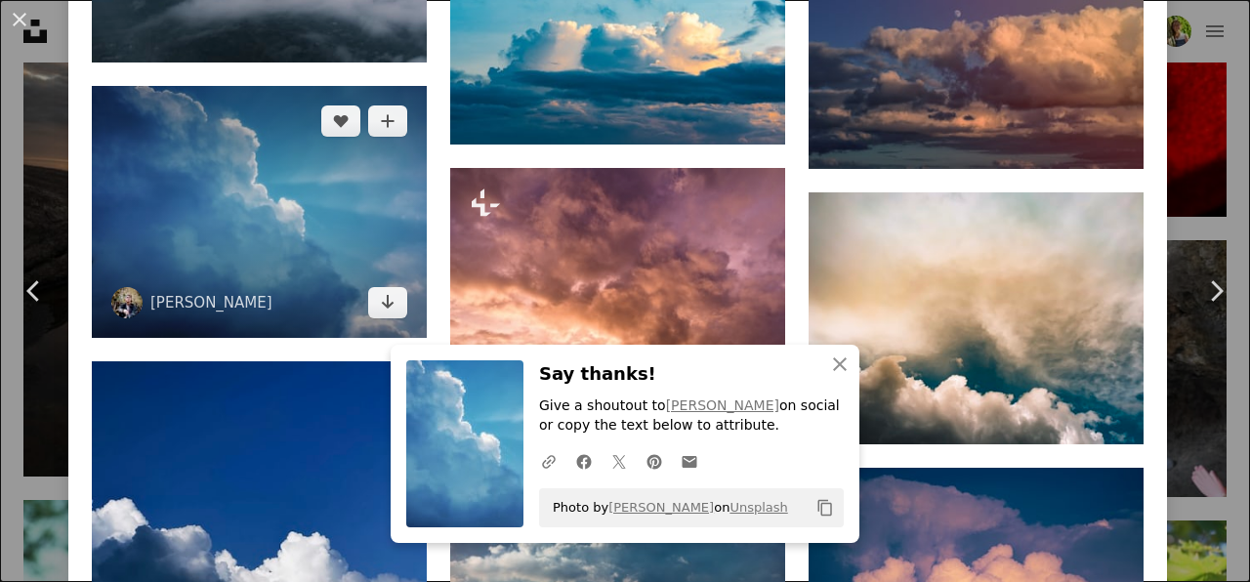
click at [243, 294] on img at bounding box center [259, 211] width 335 height 251
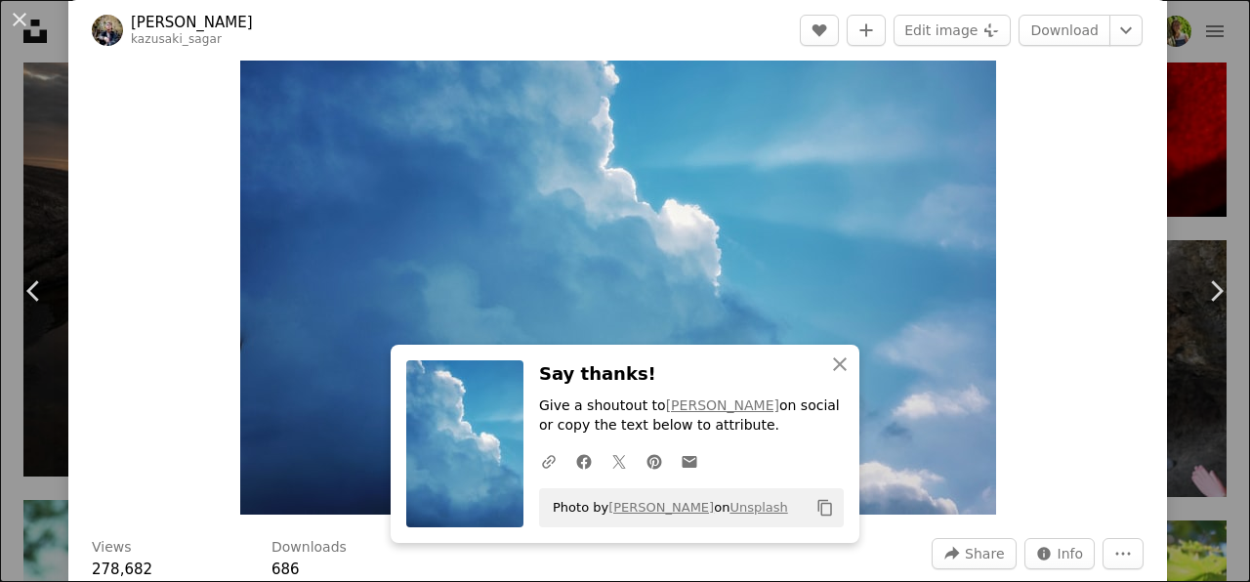
scroll to position [88, 0]
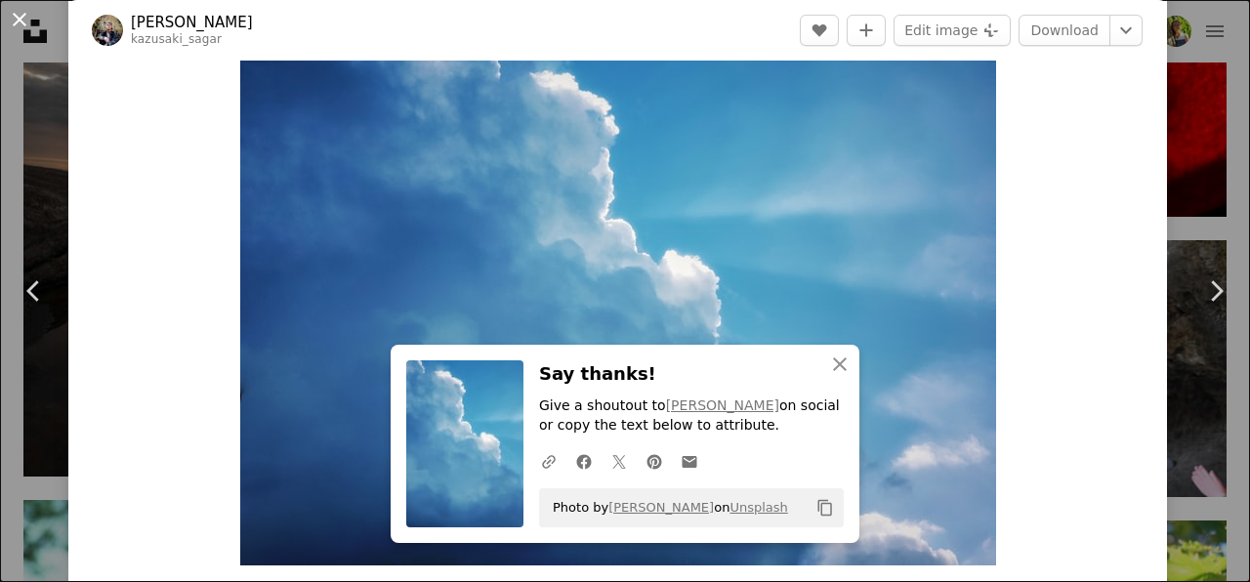
click at [21, 18] on button "An X shape" at bounding box center [19, 19] width 23 height 23
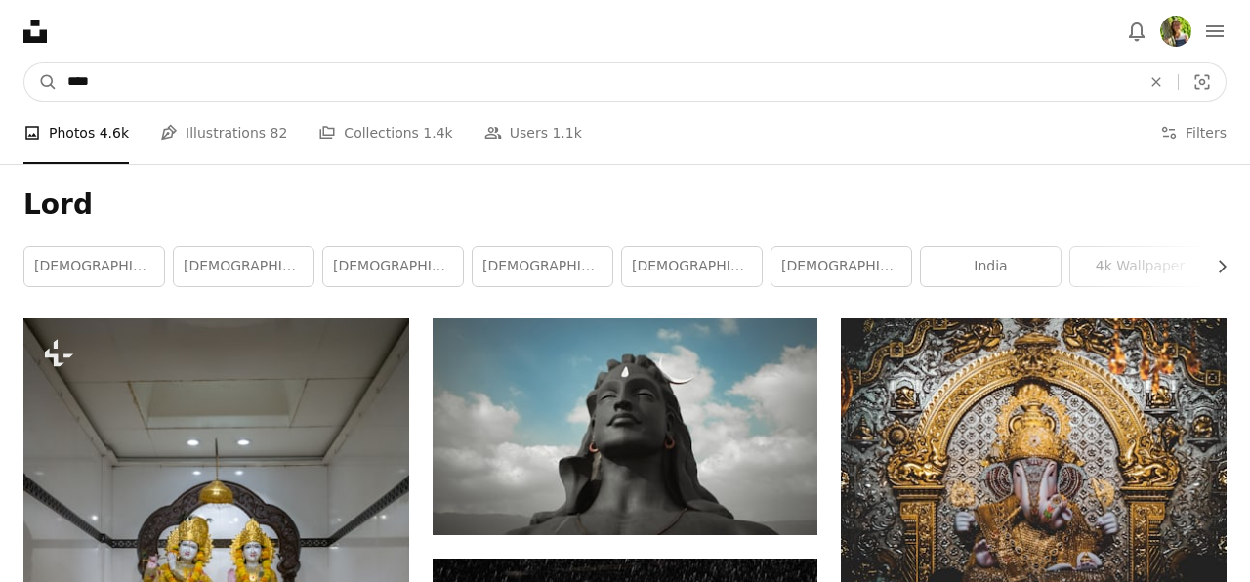
click at [283, 78] on input "****" at bounding box center [596, 81] width 1077 height 37
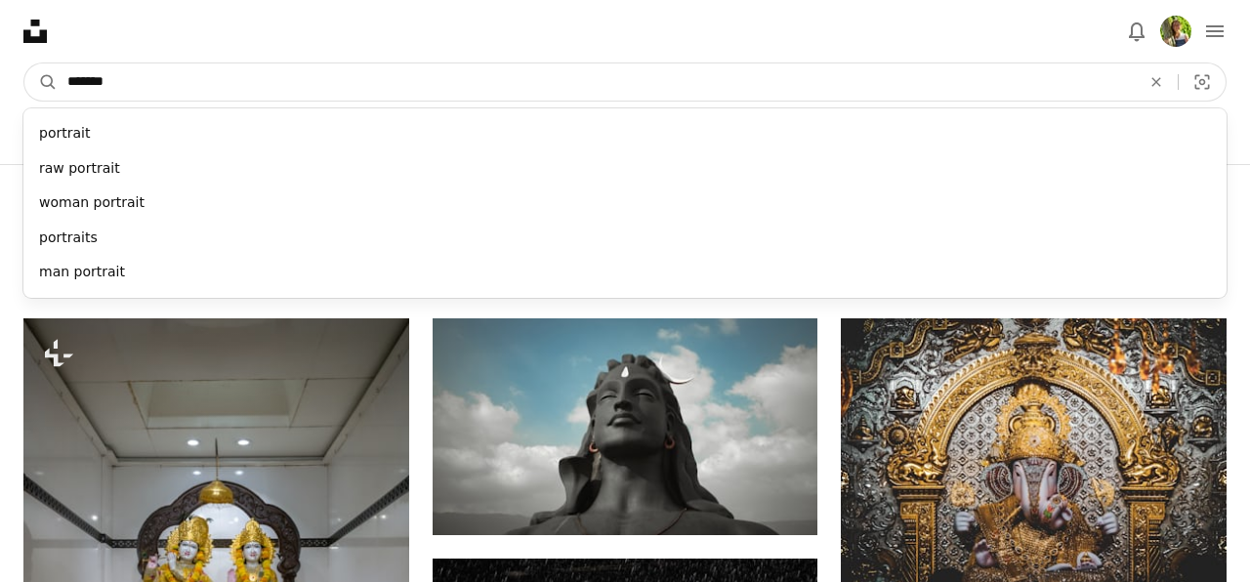
type input "********"
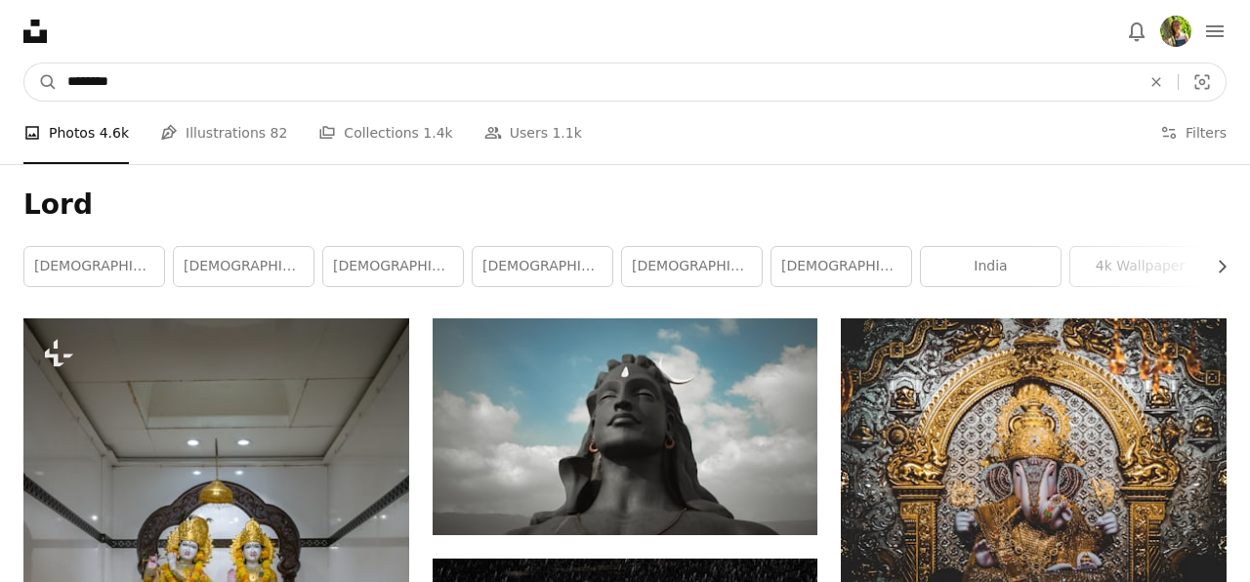
click at [41, 82] on button "A magnifying glass" at bounding box center [40, 81] width 33 height 37
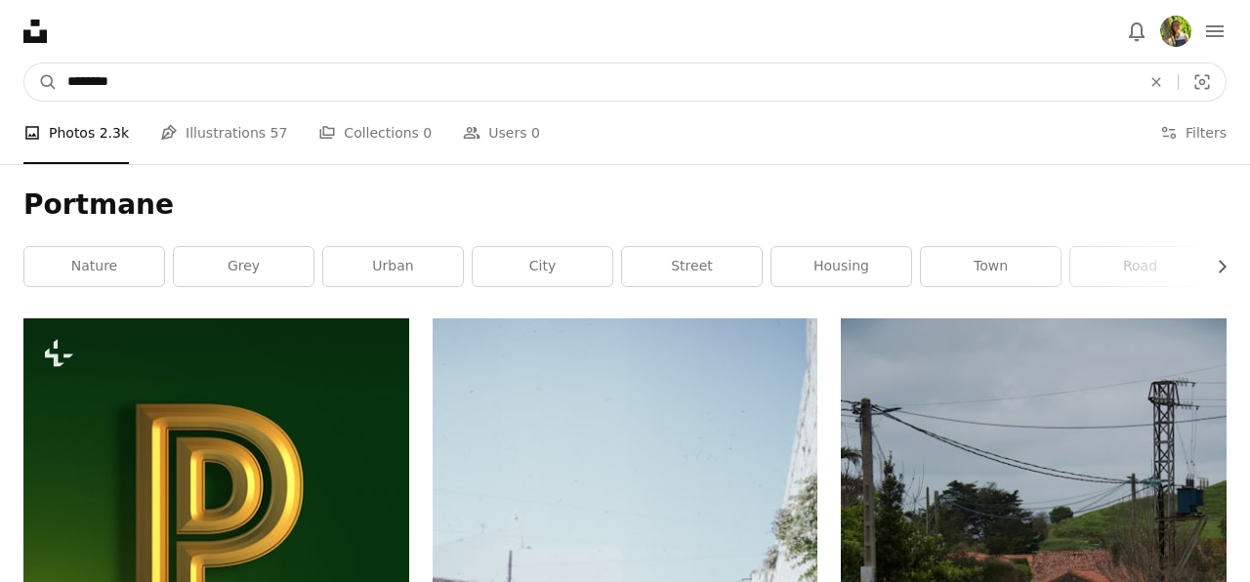
click at [320, 82] on input "********" at bounding box center [596, 81] width 1077 height 37
type input "*"
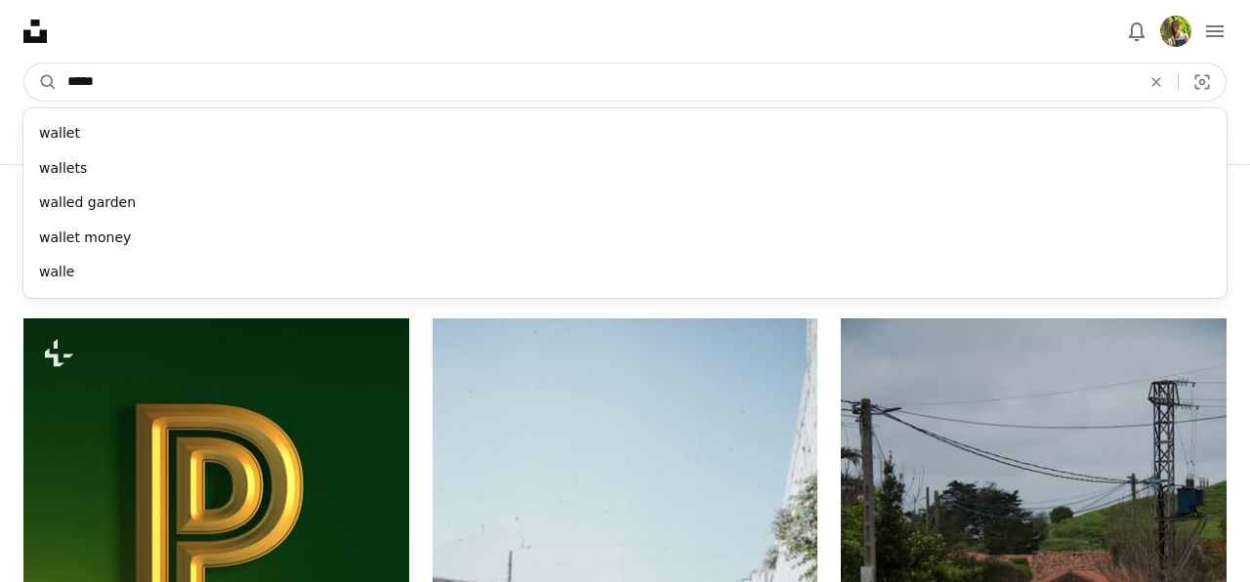
type input "******"
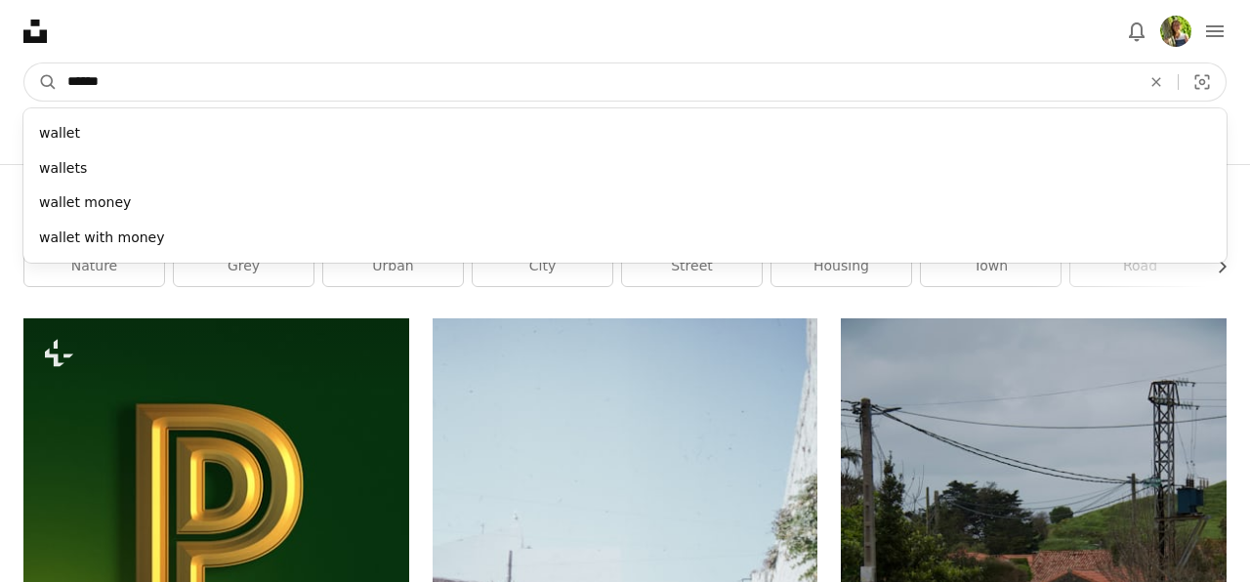
click at [41, 82] on button "A magnifying glass" at bounding box center [40, 81] width 33 height 37
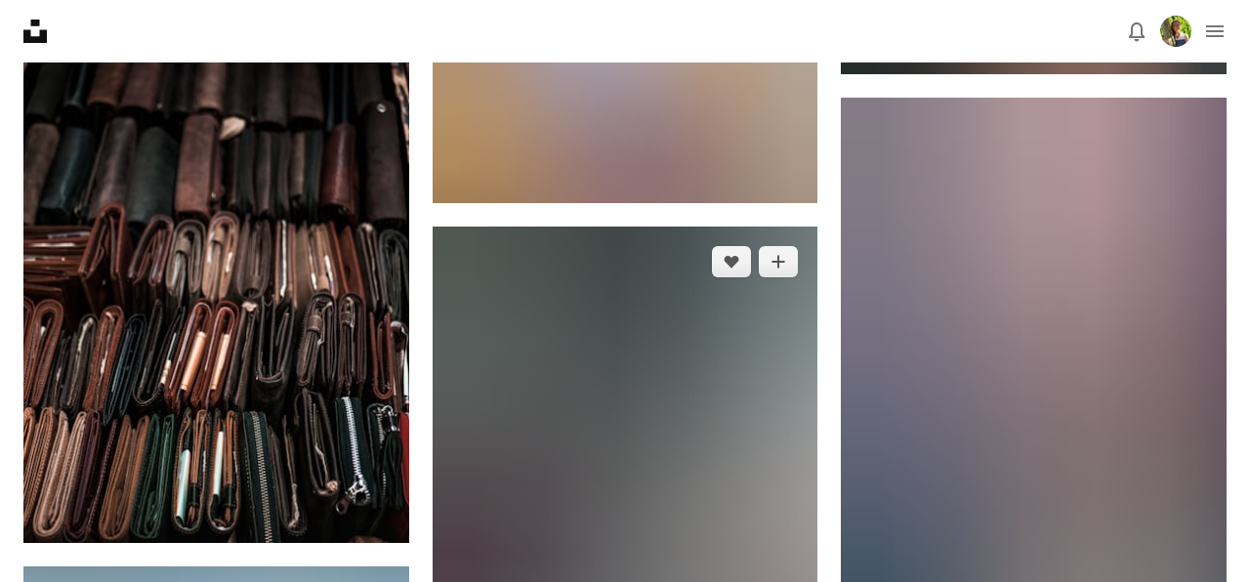
scroll to position [4390, 0]
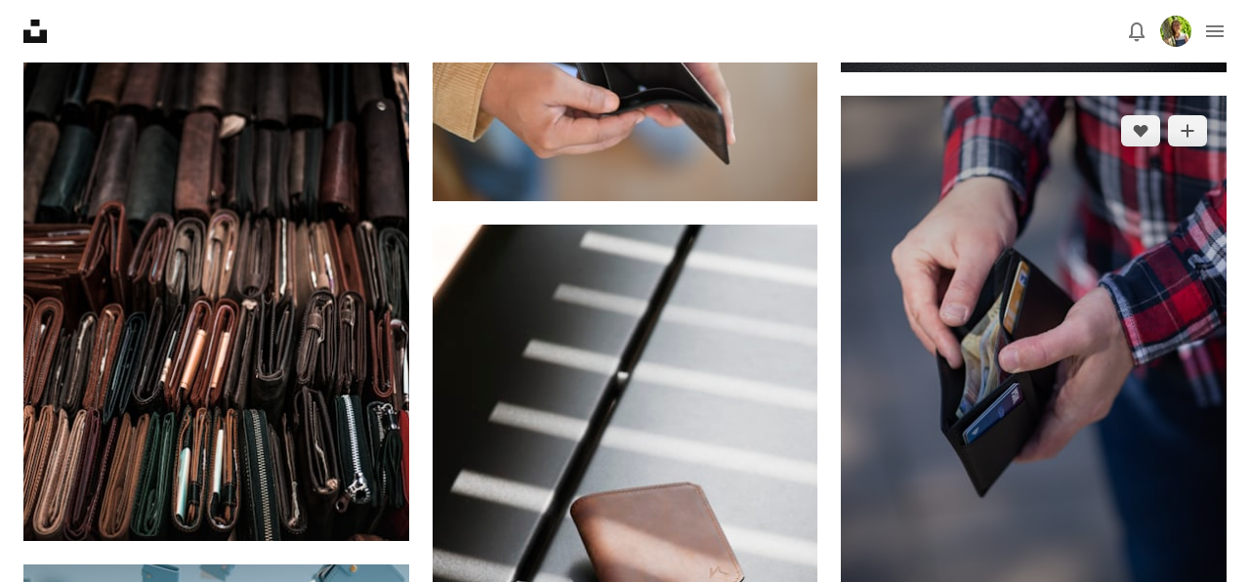
click at [995, 334] on img at bounding box center [1034, 384] width 386 height 577
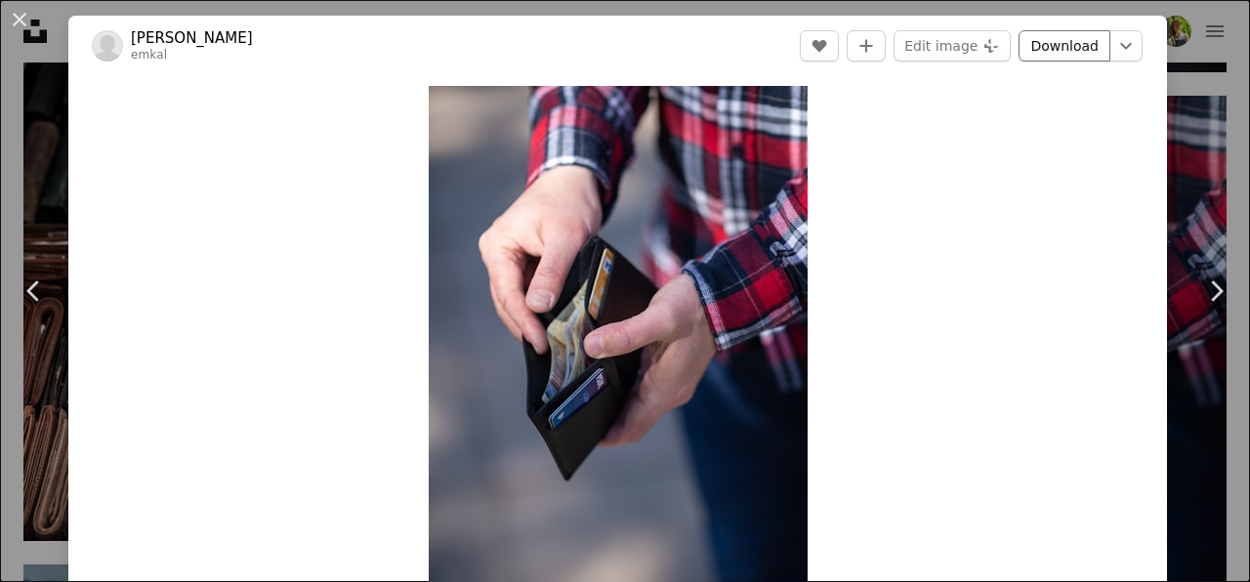
click at [1076, 44] on link "Download" at bounding box center [1064, 45] width 92 height 31
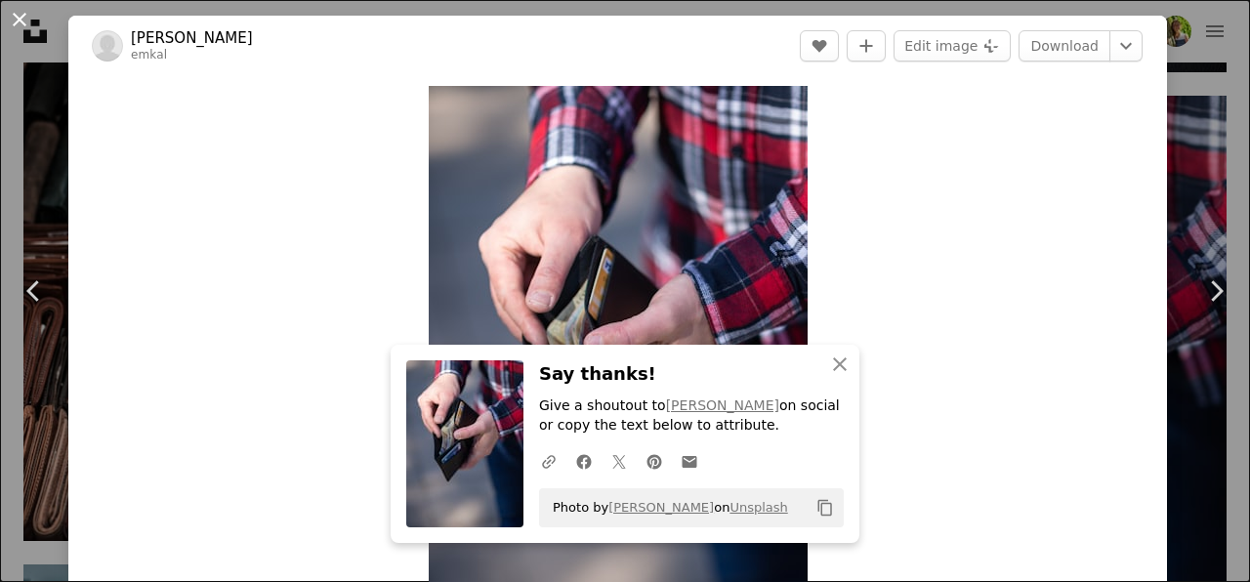
click at [21, 22] on button "An X shape" at bounding box center [19, 19] width 23 height 23
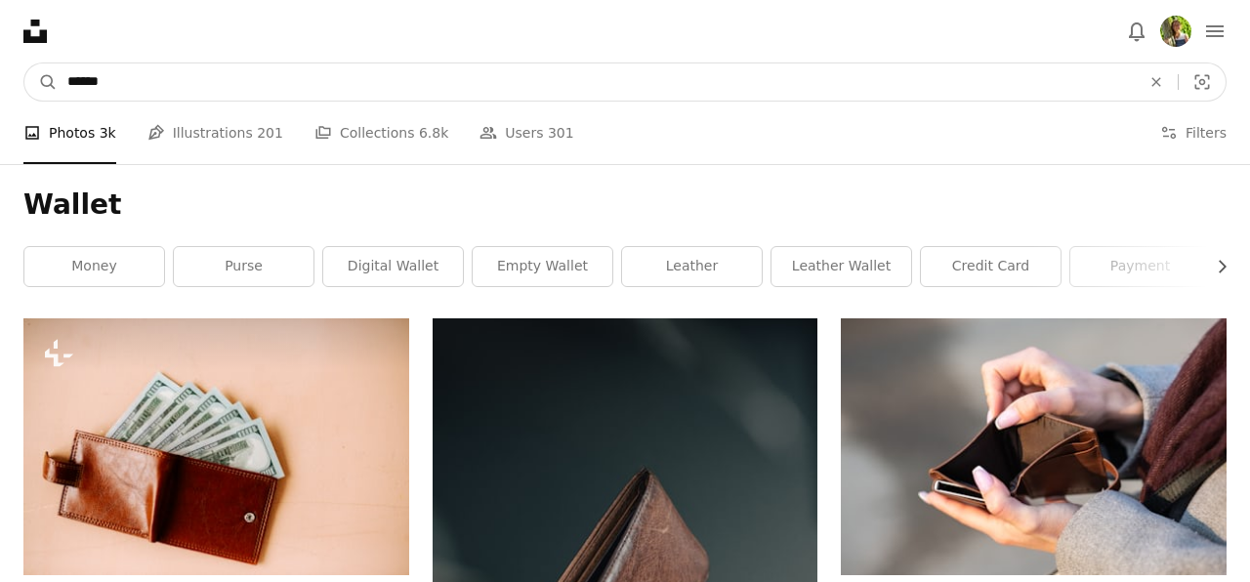
click at [372, 85] on input "******" at bounding box center [596, 81] width 1077 height 37
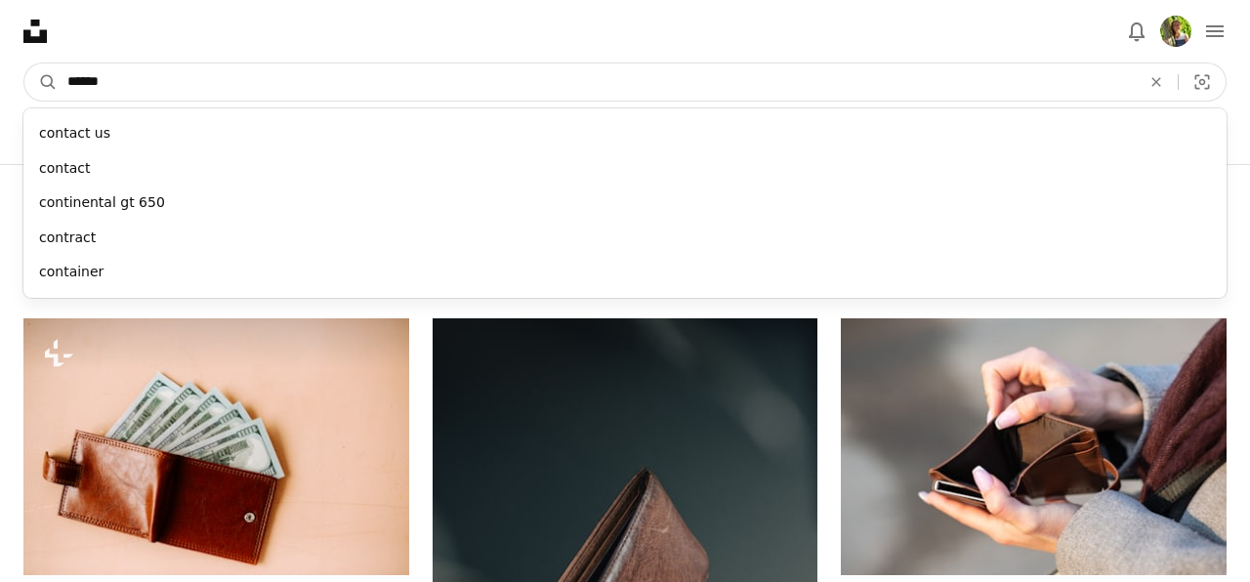
type input "*******"
click at [41, 82] on button "A magnifying glass" at bounding box center [40, 81] width 33 height 37
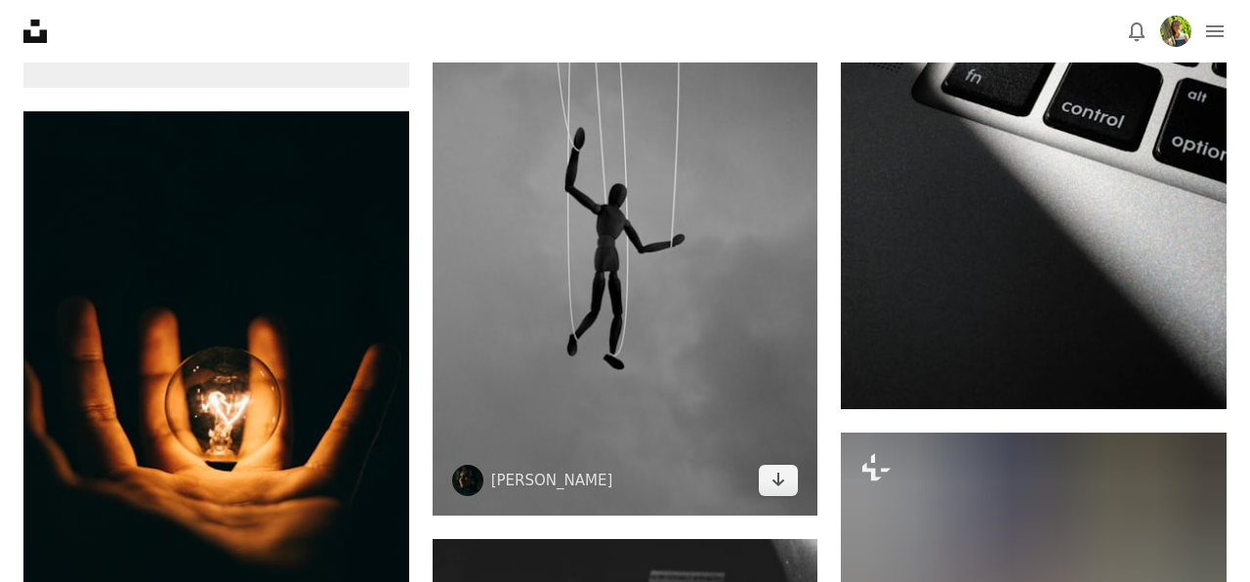
scroll to position [498, 0]
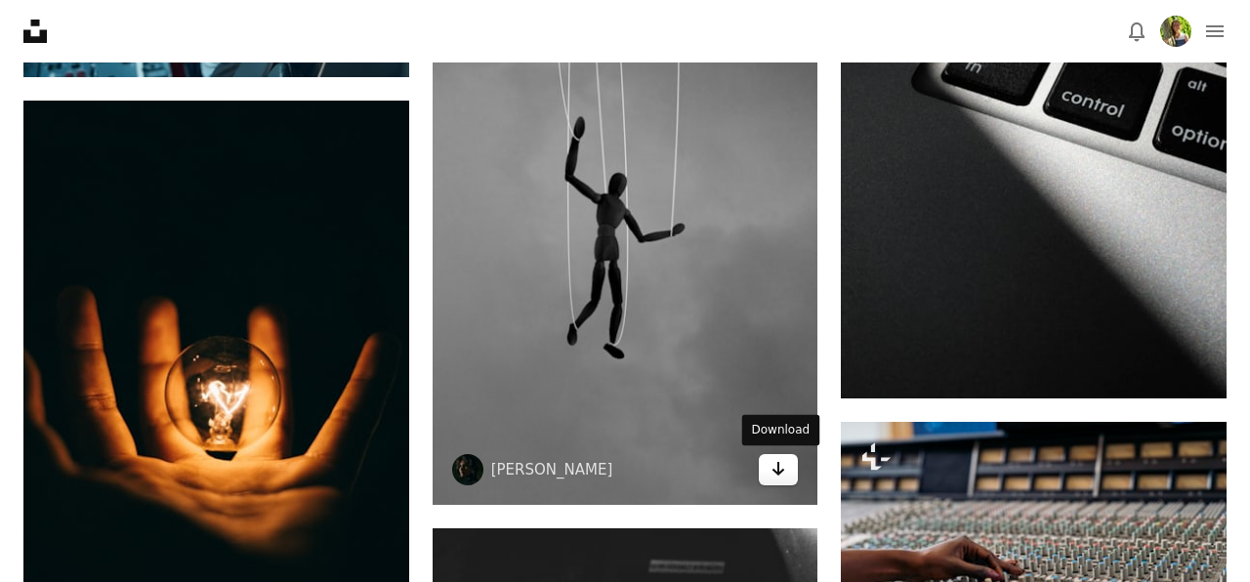
click at [778, 474] on icon "Download" at bounding box center [778, 469] width 13 height 14
